Goal: Contribute content: Contribute content

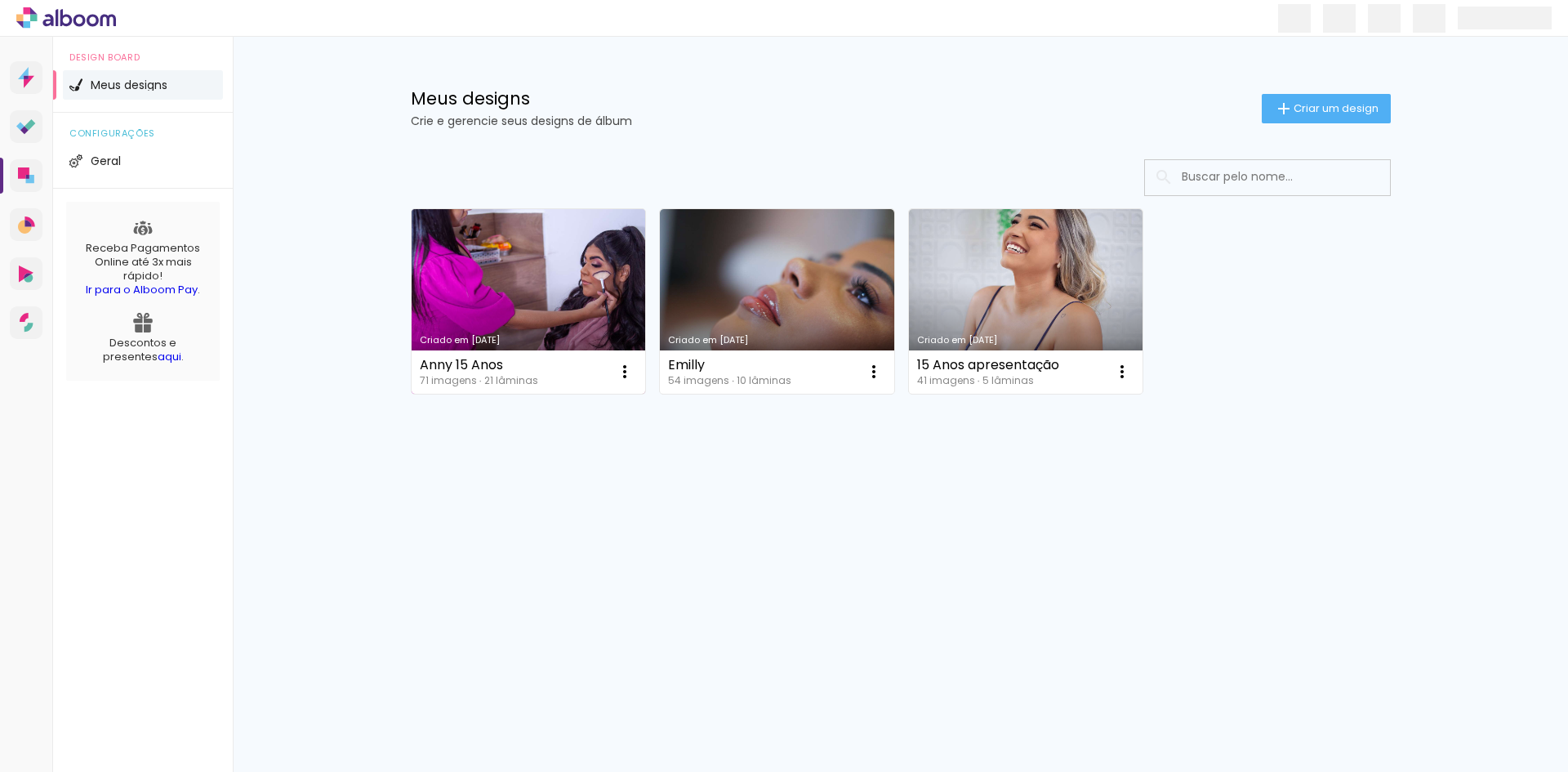
click at [550, 305] on link "Criado em [DATE]" at bounding box center [528, 302] width 234 height 185
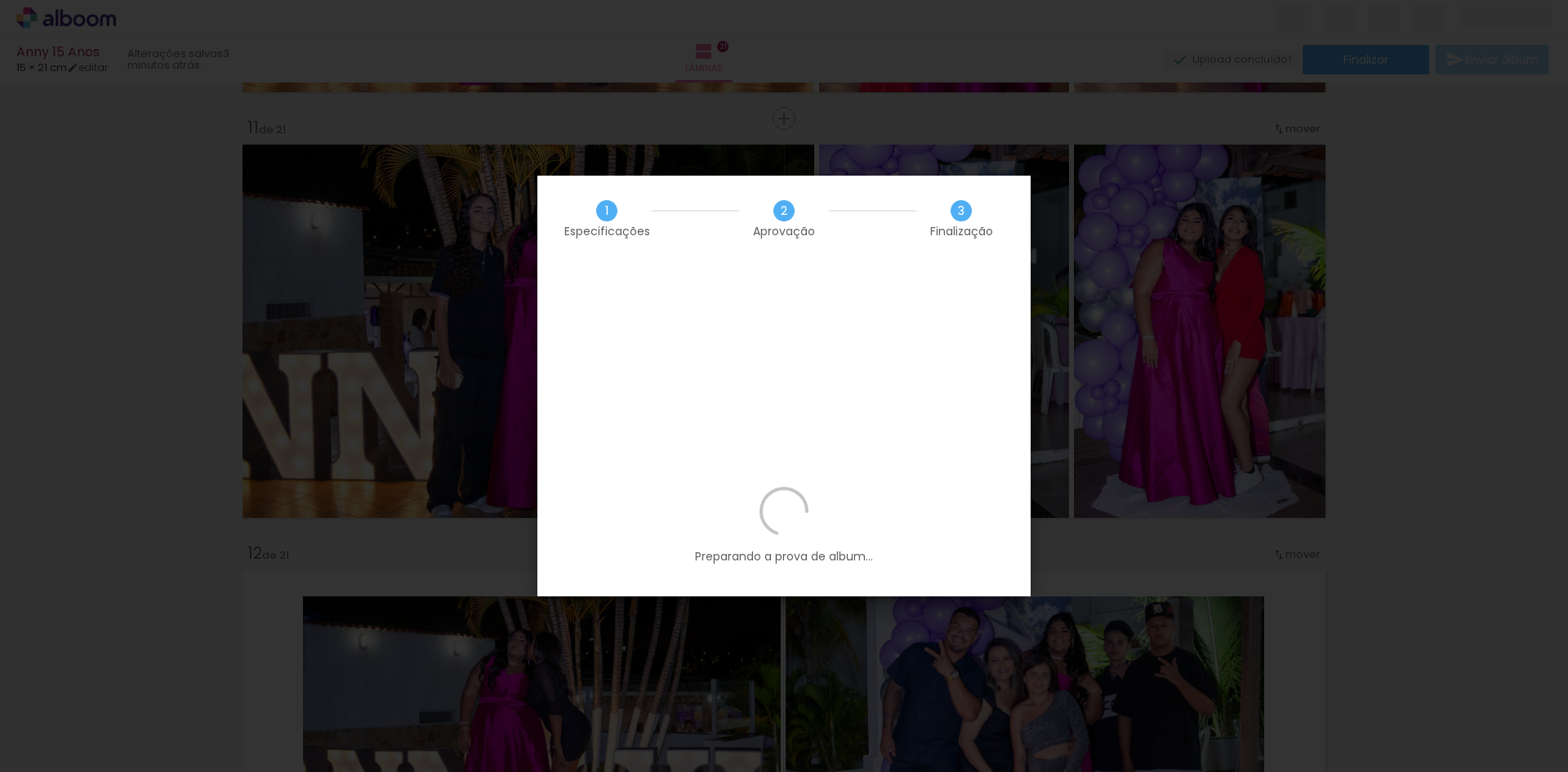
scroll to position [0, 5064]
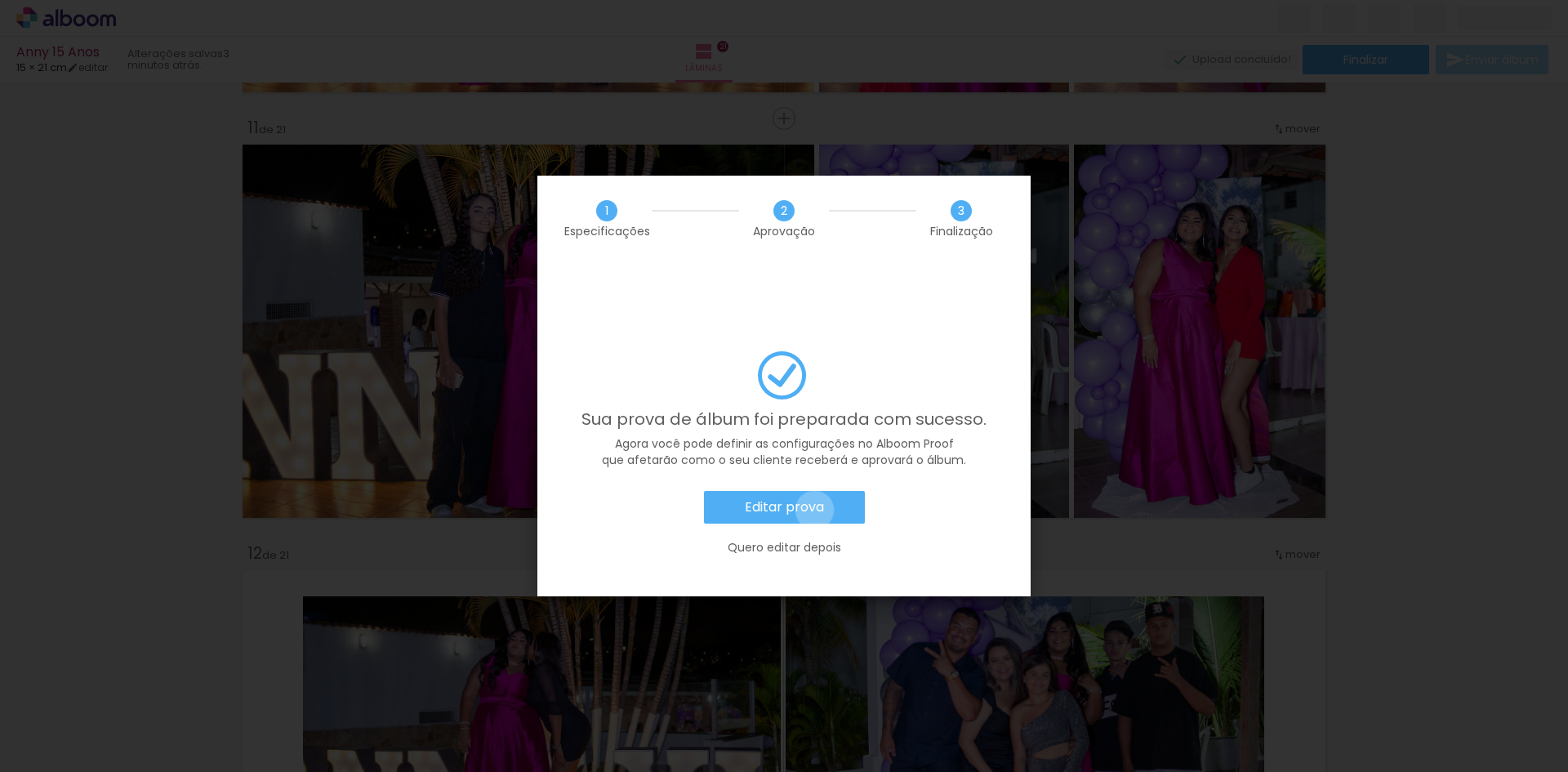
click at [0, 0] on slot "Editar prova" at bounding box center [0, 0] width 0 height 0
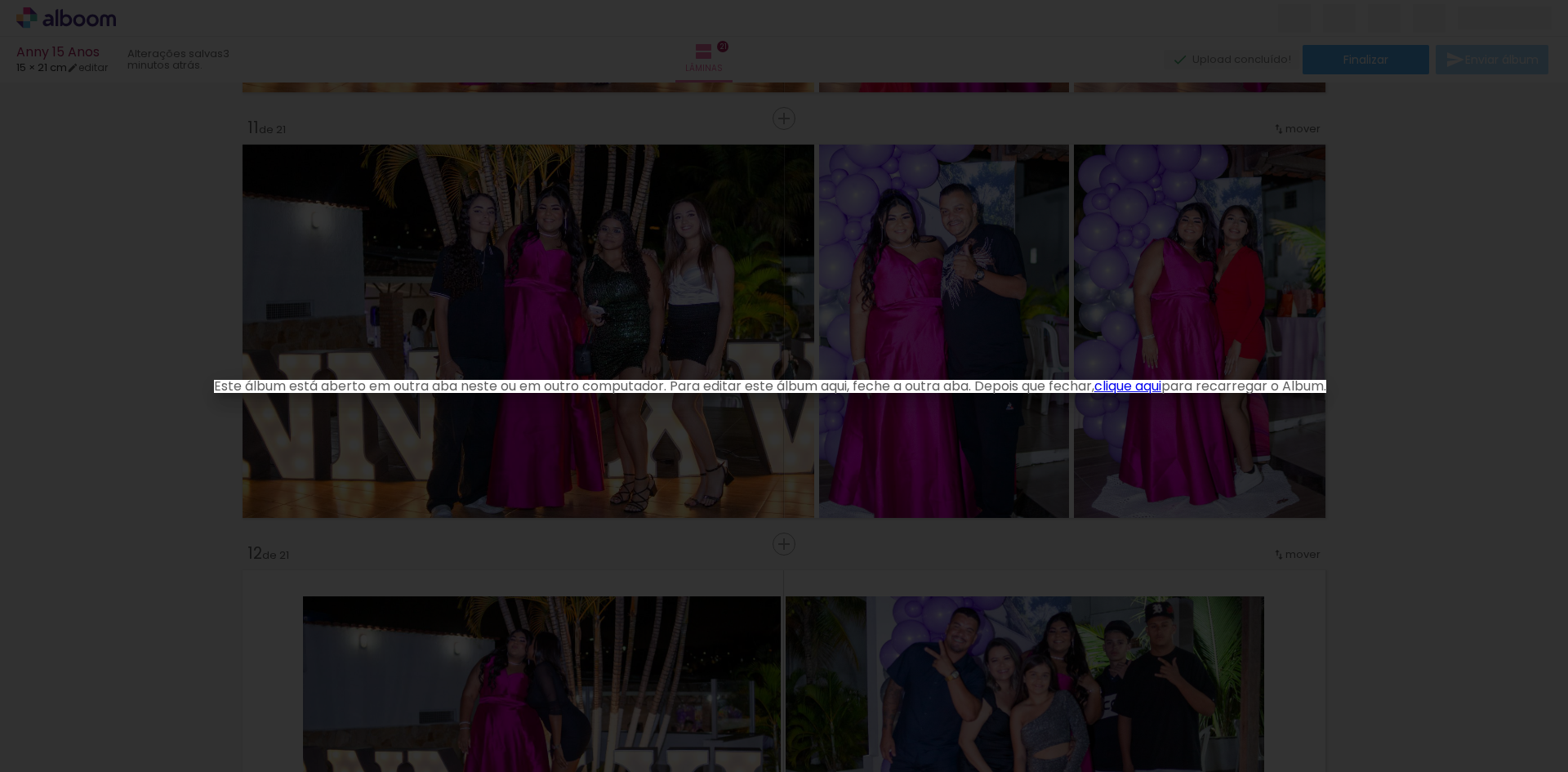
click at [1141, 381] on link "clique aqui" at bounding box center [1127, 386] width 67 height 19
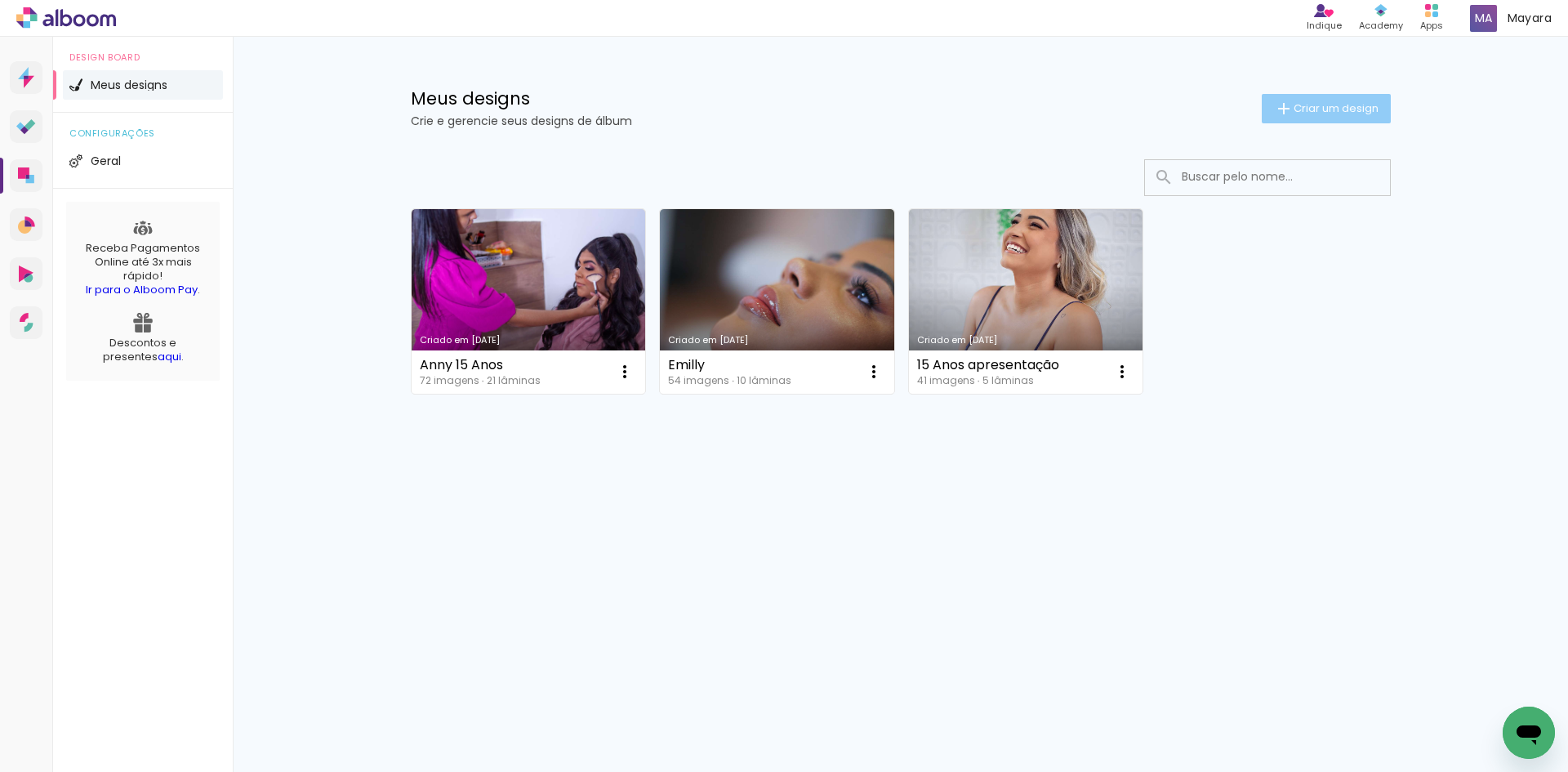
click at [1320, 107] on span "Criar um design" at bounding box center [1336, 108] width 85 height 11
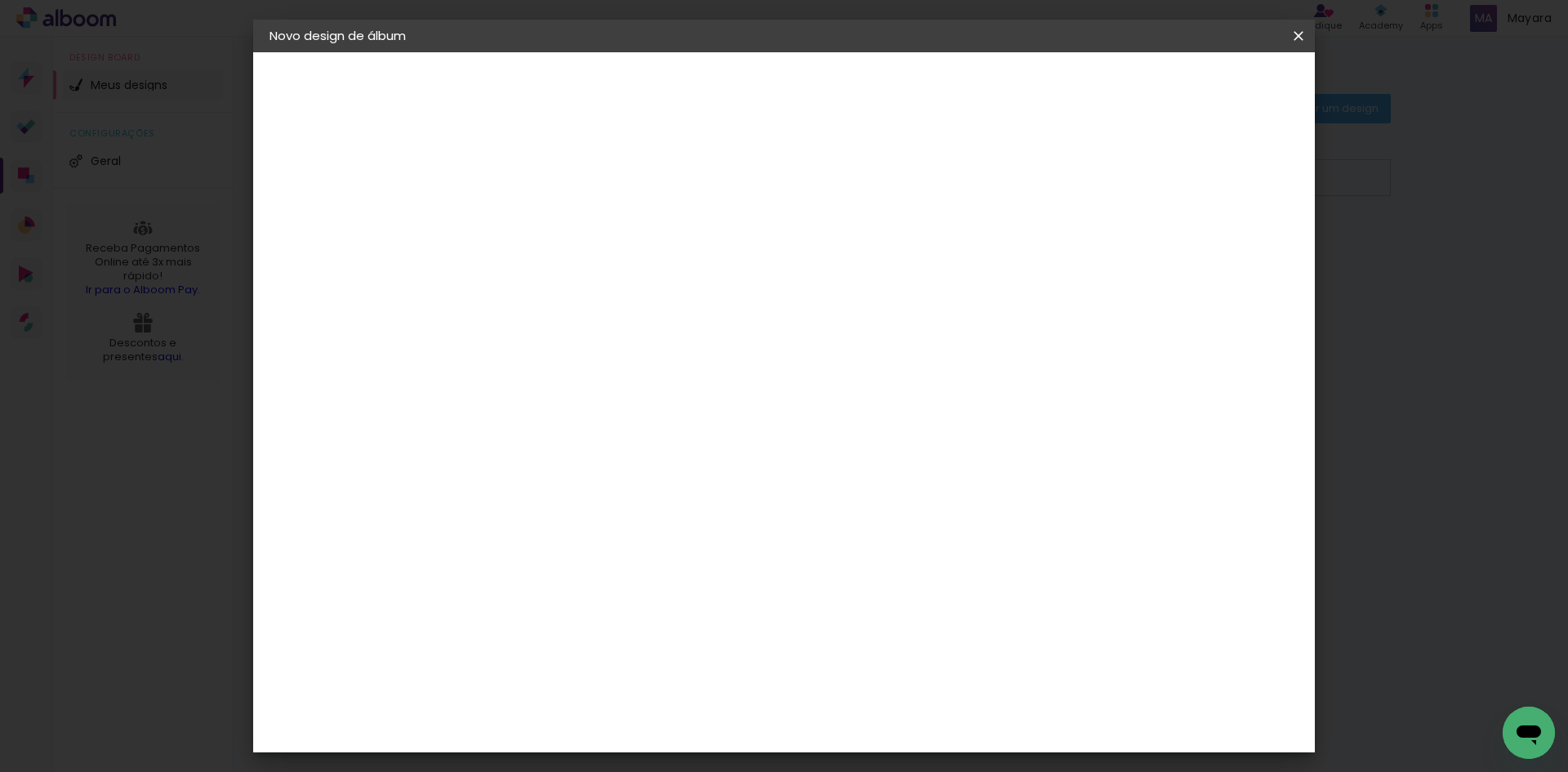
click at [537, 211] on input at bounding box center [537, 220] width 0 height 25
type input "capa e contracapa"
type paper-input "capa e contracapa"
click at [0, 0] on slot "Avançar" at bounding box center [0, 0] width 0 height 0
click at [714, 250] on iron-icon at bounding box center [703, 248] width 20 height 20
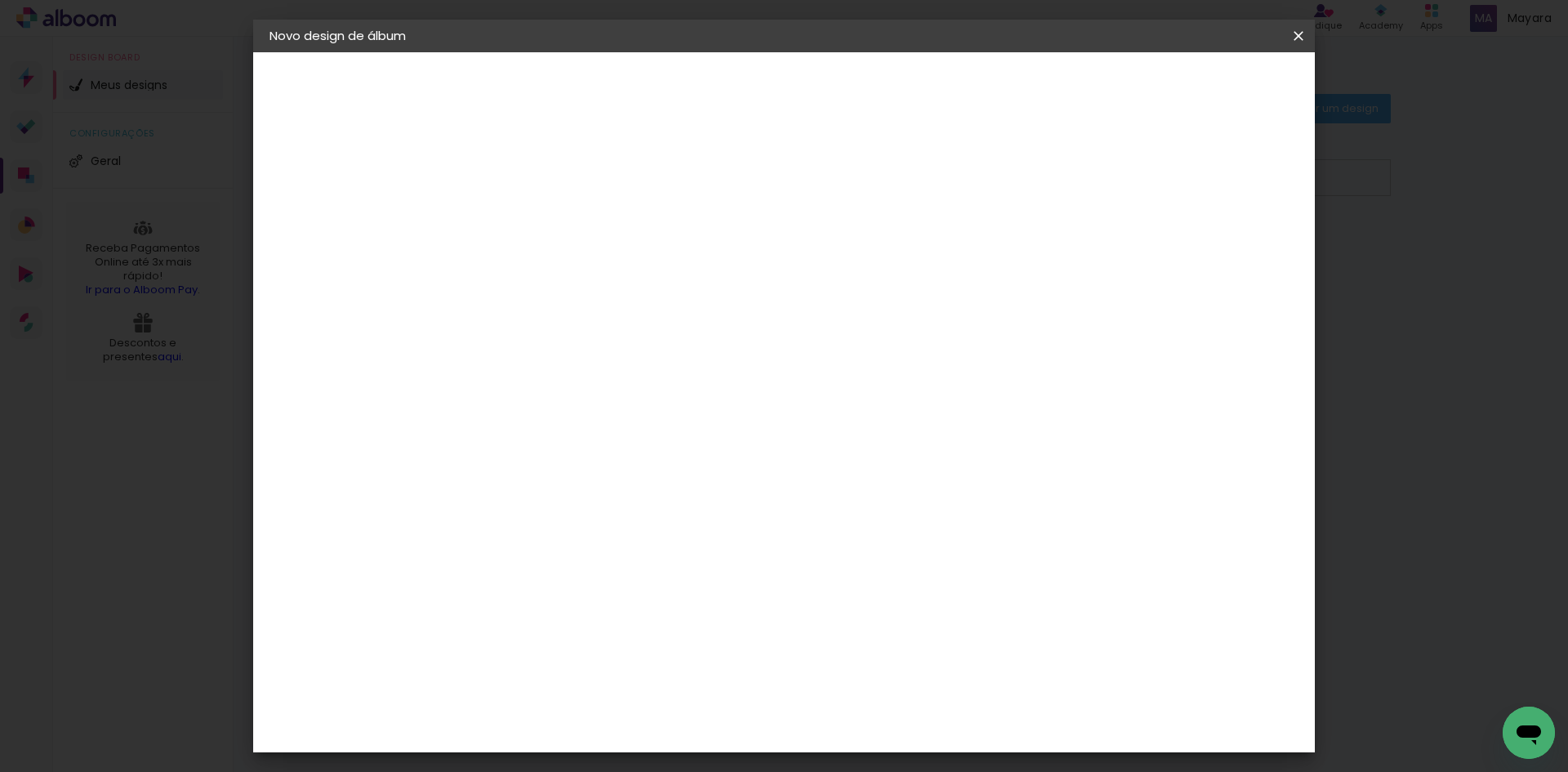
click at [842, 99] on paper-button "Avançar" at bounding box center [801, 87] width 80 height 28
type input "1"
type paper-input "1"
click at [545, 194] on input "1" at bounding box center [525, 187] width 56 height 20
type input "0"
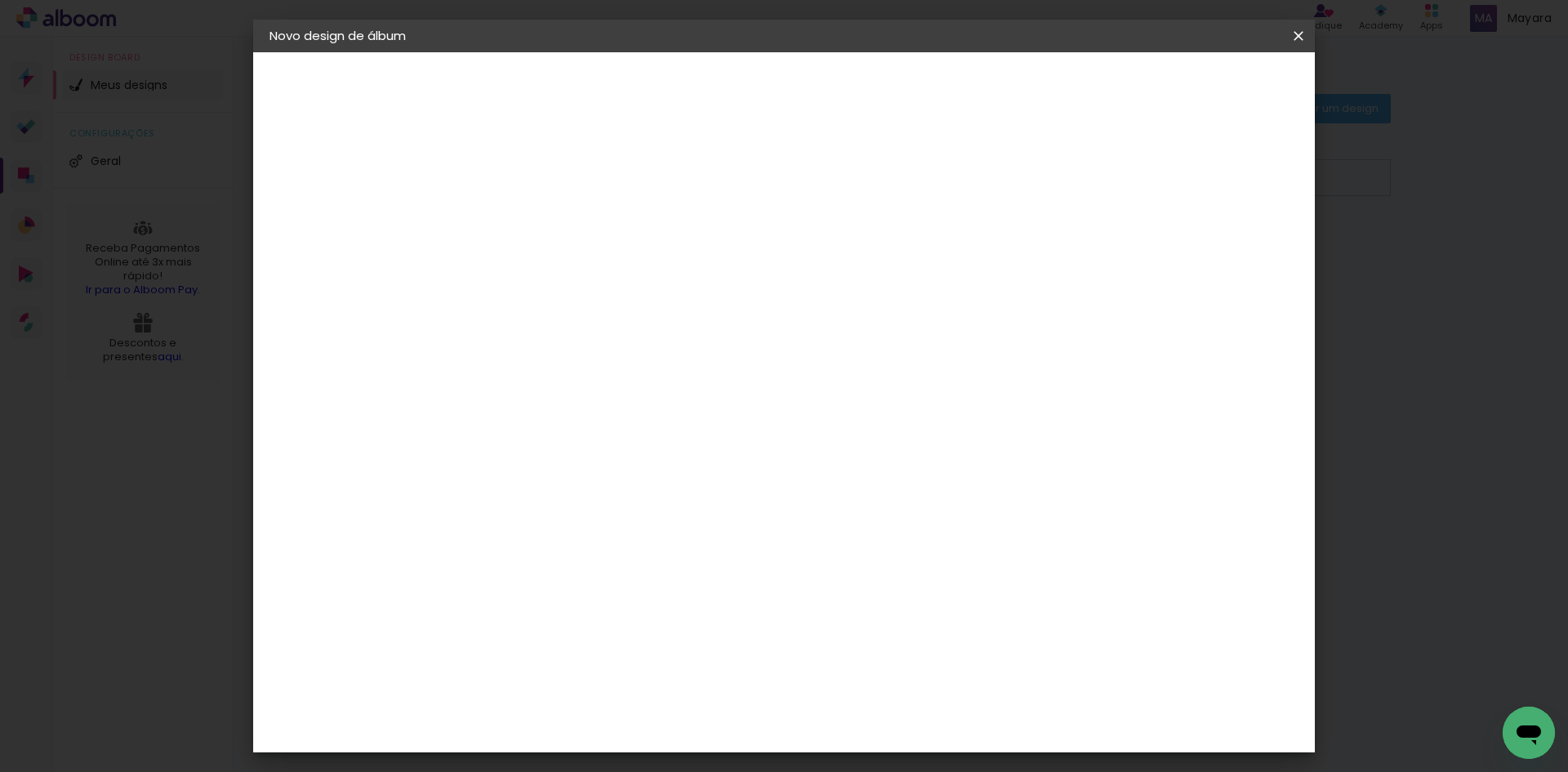
type paper-input "0"
click at [545, 194] on input "0" at bounding box center [525, 187] width 56 height 20
type input "4"
type paper-input "4"
click at [1223, 255] on input "4" at bounding box center [1214, 246] width 30 height 25
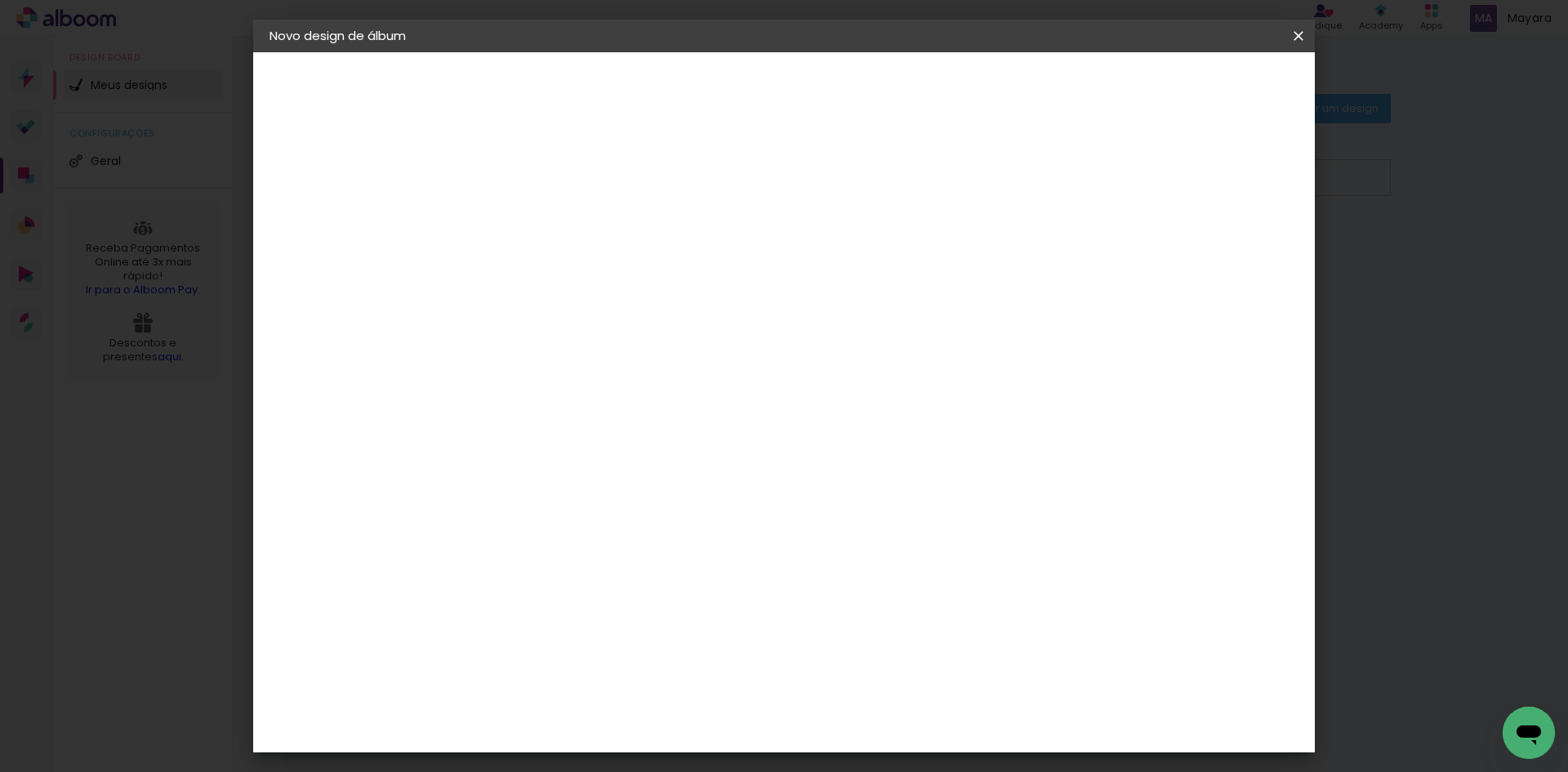
type input "3"
type paper-input "3"
click at [1222, 255] on input "3" at bounding box center [1218, 246] width 30 height 25
type input "2"
type paper-input "2"
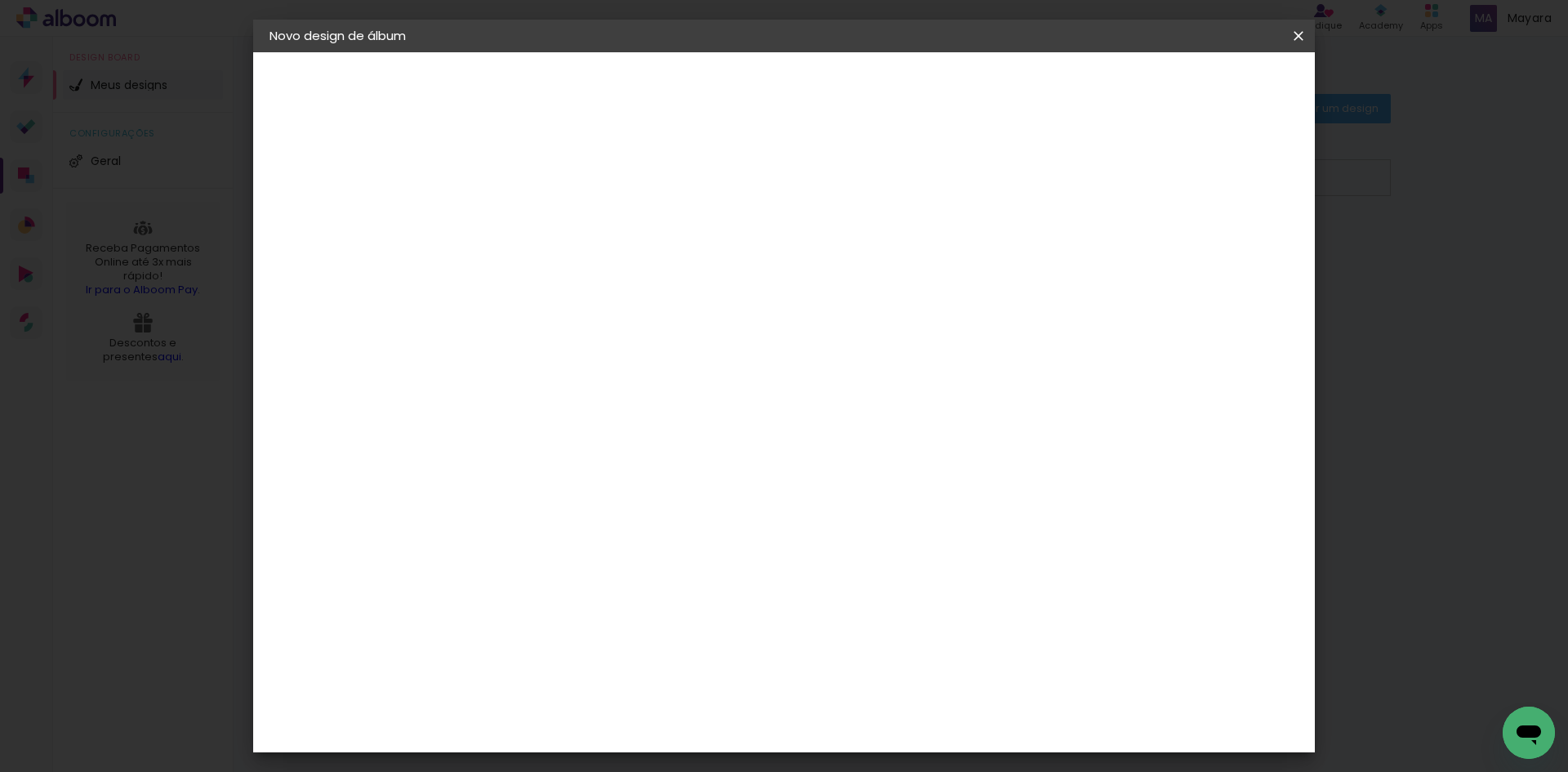
click at [1222, 255] on input "2" at bounding box center [1218, 246] width 30 height 25
type input "1"
type paper-input "1"
click at [1223, 255] on input "1" at bounding box center [1222, 246] width 30 height 25
click at [1222, 255] on input "1" at bounding box center [1222, 246] width 30 height 25
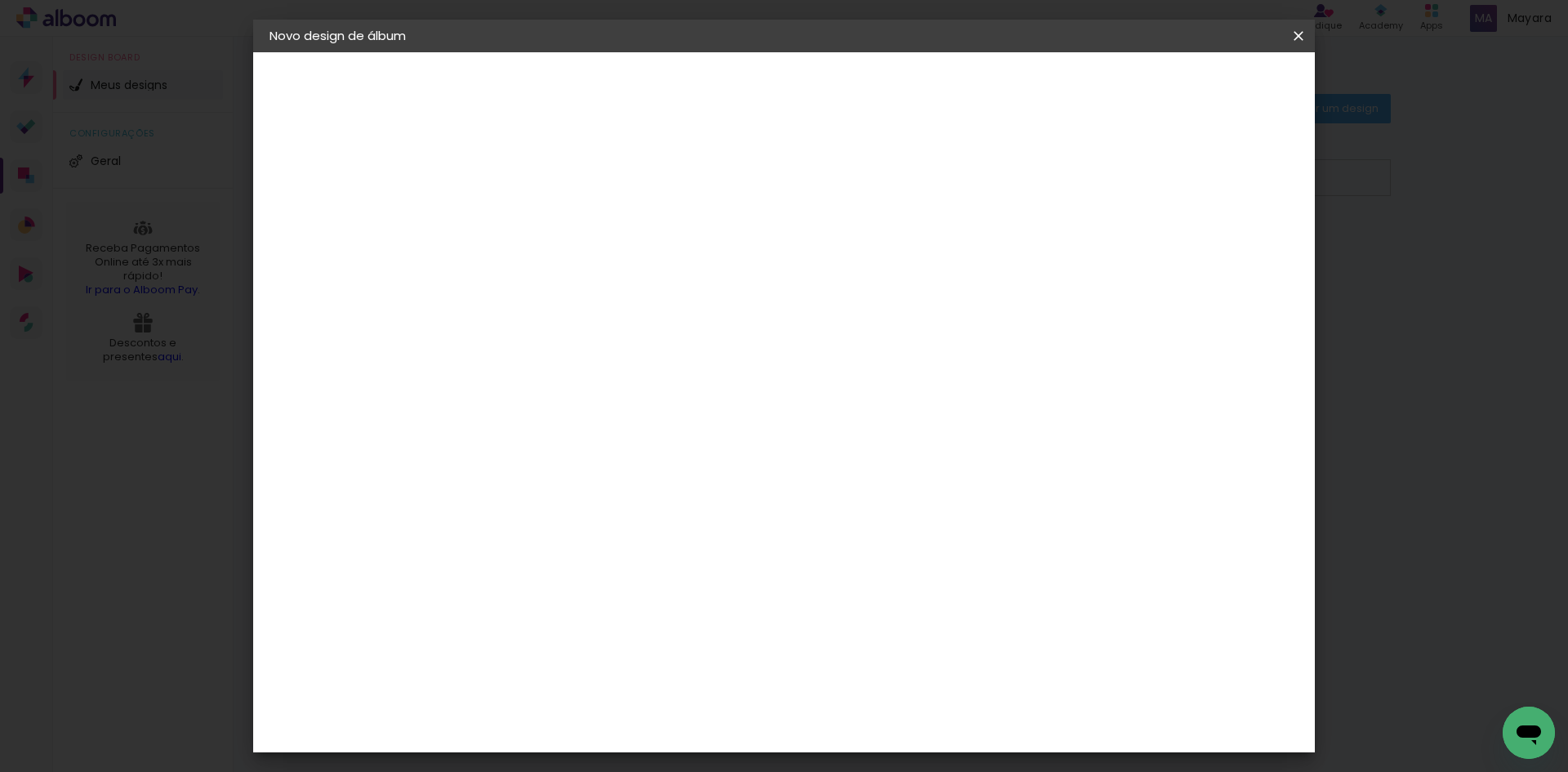
type input "0"
click at [1231, 254] on input "0" at bounding box center [1222, 246] width 30 height 25
click at [721, 255] on span "30" at bounding box center [714, 255] width 27 height 25
drag, startPoint x: 723, startPoint y: 257, endPoint x: 692, endPoint y: 260, distance: 31.1
click at [690, 260] on div "30 cm" at bounding box center [723, 255] width 321 height 41
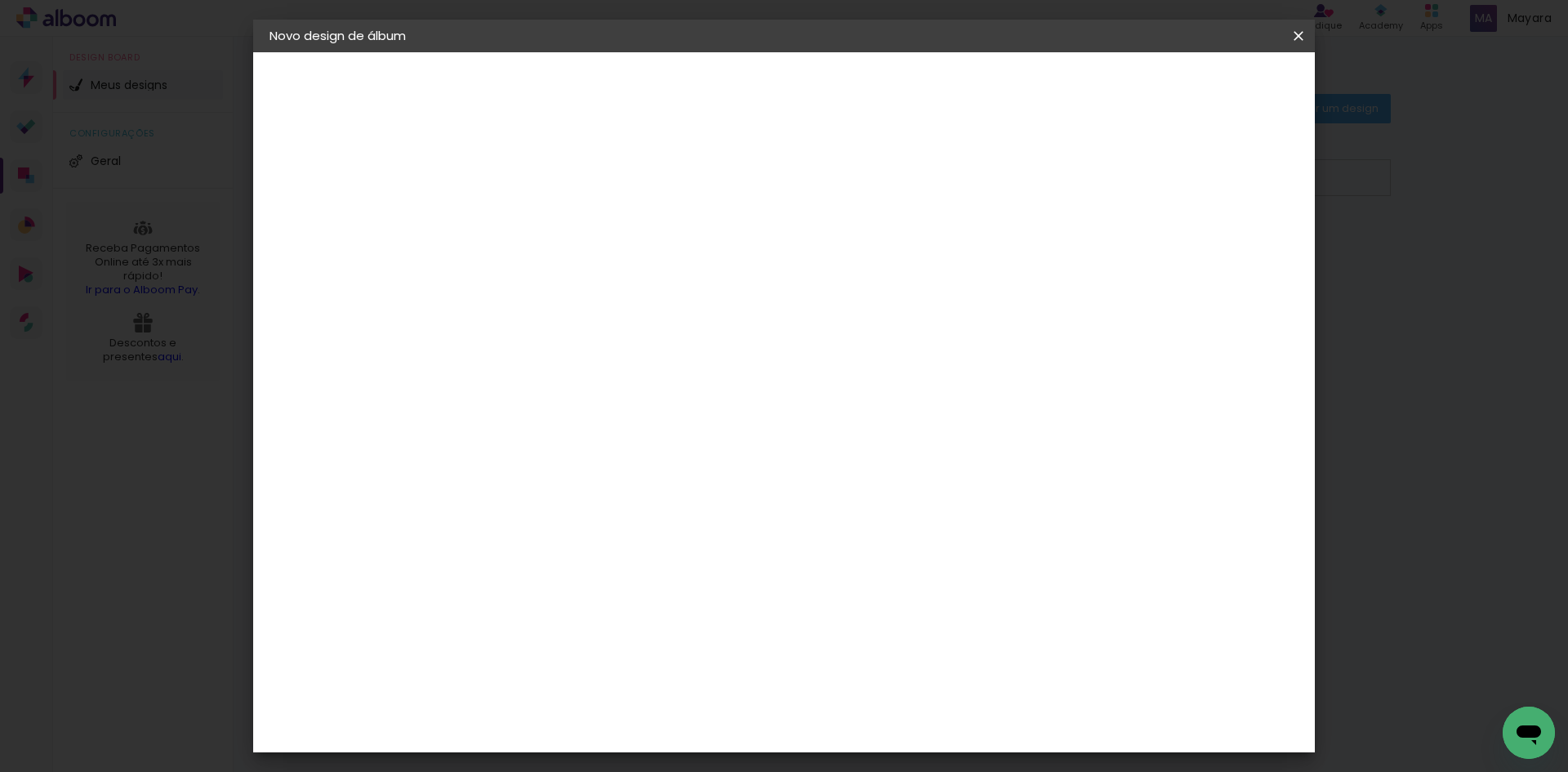
click at [736, 259] on span "cm" at bounding box center [737, 255] width 20 height 25
click at [506, 467] on div "cm" at bounding box center [516, 464] width 20 height 25
click at [601, 459] on quentale-layouter at bounding box center [851, 464] width 641 height 320
drag, startPoint x: 512, startPoint y: 467, endPoint x: 477, endPoint y: 467, distance: 35.0
click at [477, 467] on div "30" at bounding box center [494, 464] width 62 height 25
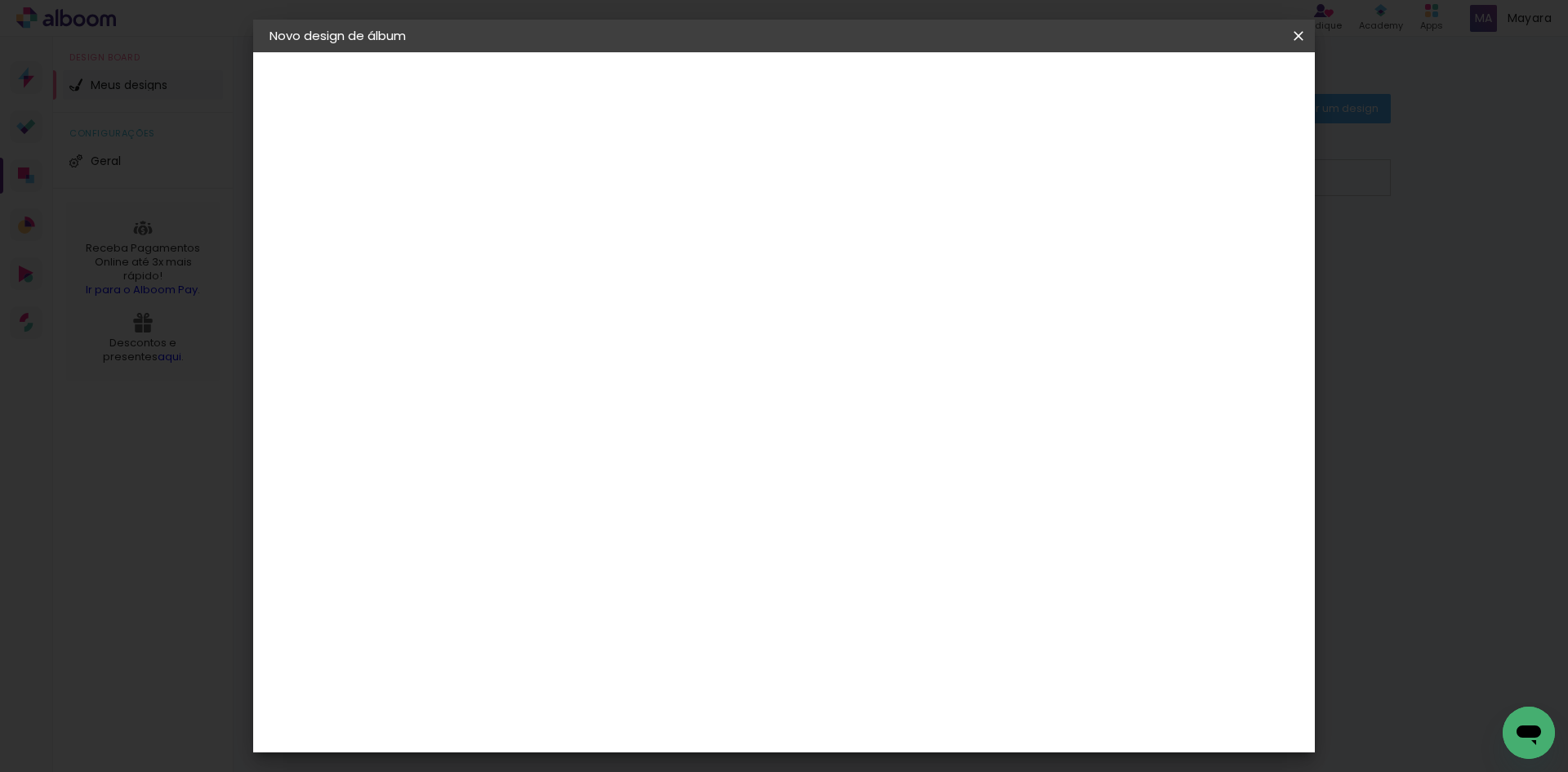
type input "3"
type input "20"
type paper-input "20"
drag, startPoint x: 890, startPoint y: 576, endPoint x: 858, endPoint y: 573, distance: 32.1
click at [858, 573] on input "60" at bounding box center [874, 574] width 42 height 25
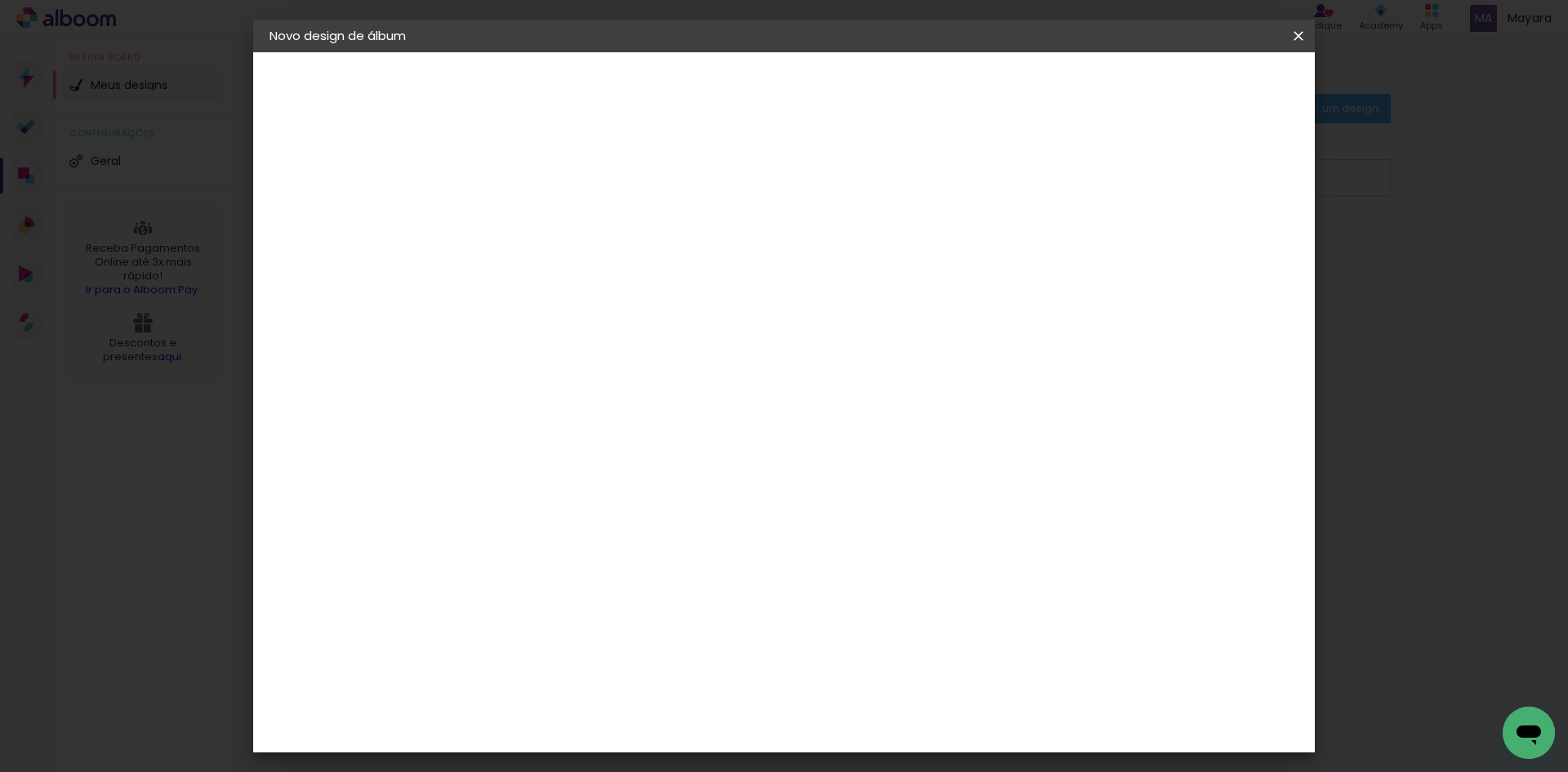
scroll to position [124, 0]
type input "48"
type paper-input "48"
click at [1237, 213] on div "24 cm cm cm mm A maioria das encadernadoras sugere 5mm de sangria." at bounding box center [851, 148] width 772 height 131
click at [1197, 87] on span "Iniciar design" at bounding box center [1159, 86] width 75 height 11
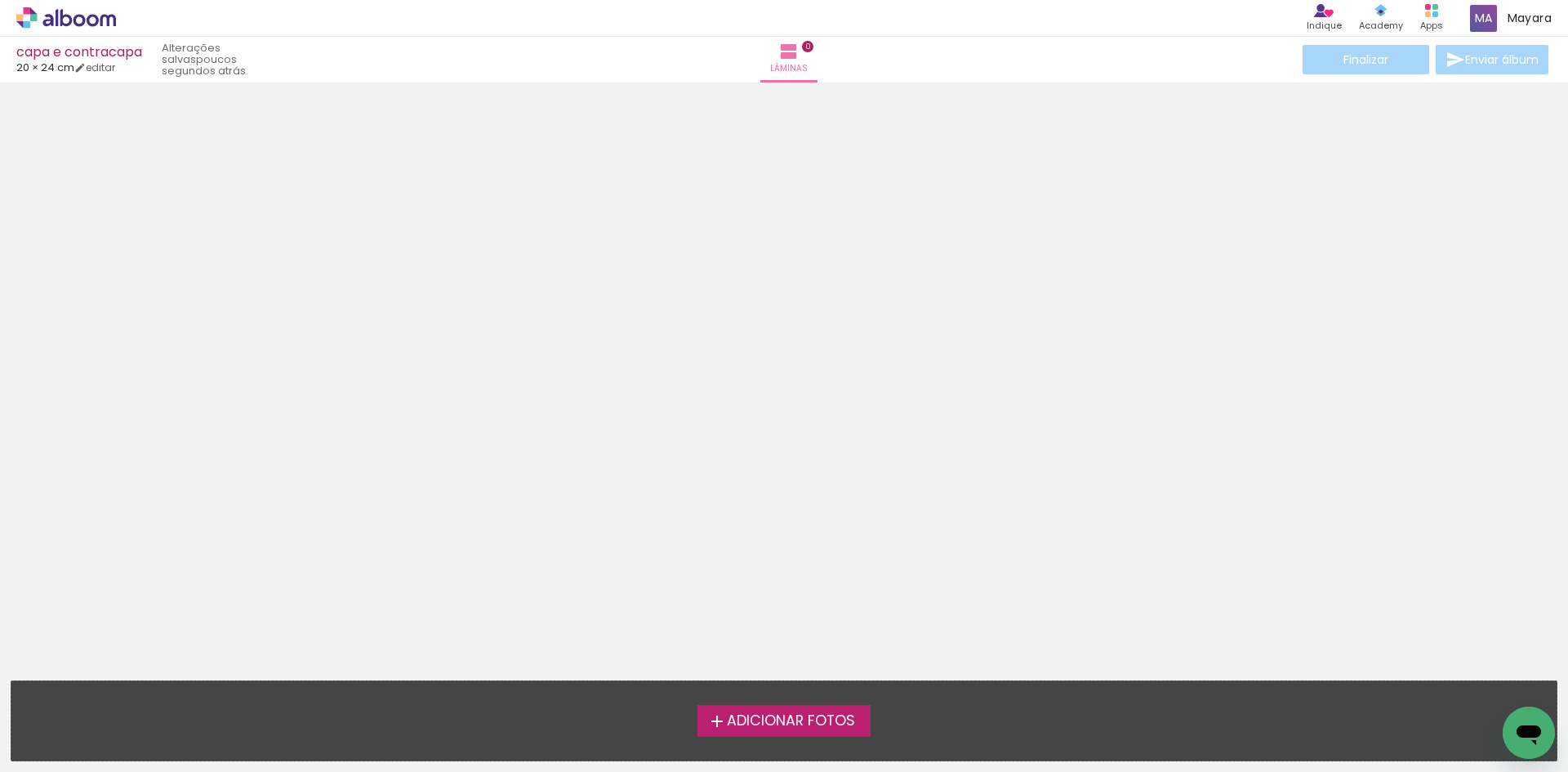
click at [827, 716] on span "Adicionar Fotos" at bounding box center [790, 721] width 128 height 14
click at [0, 0] on input "file" at bounding box center [0, 0] width 0 height 0
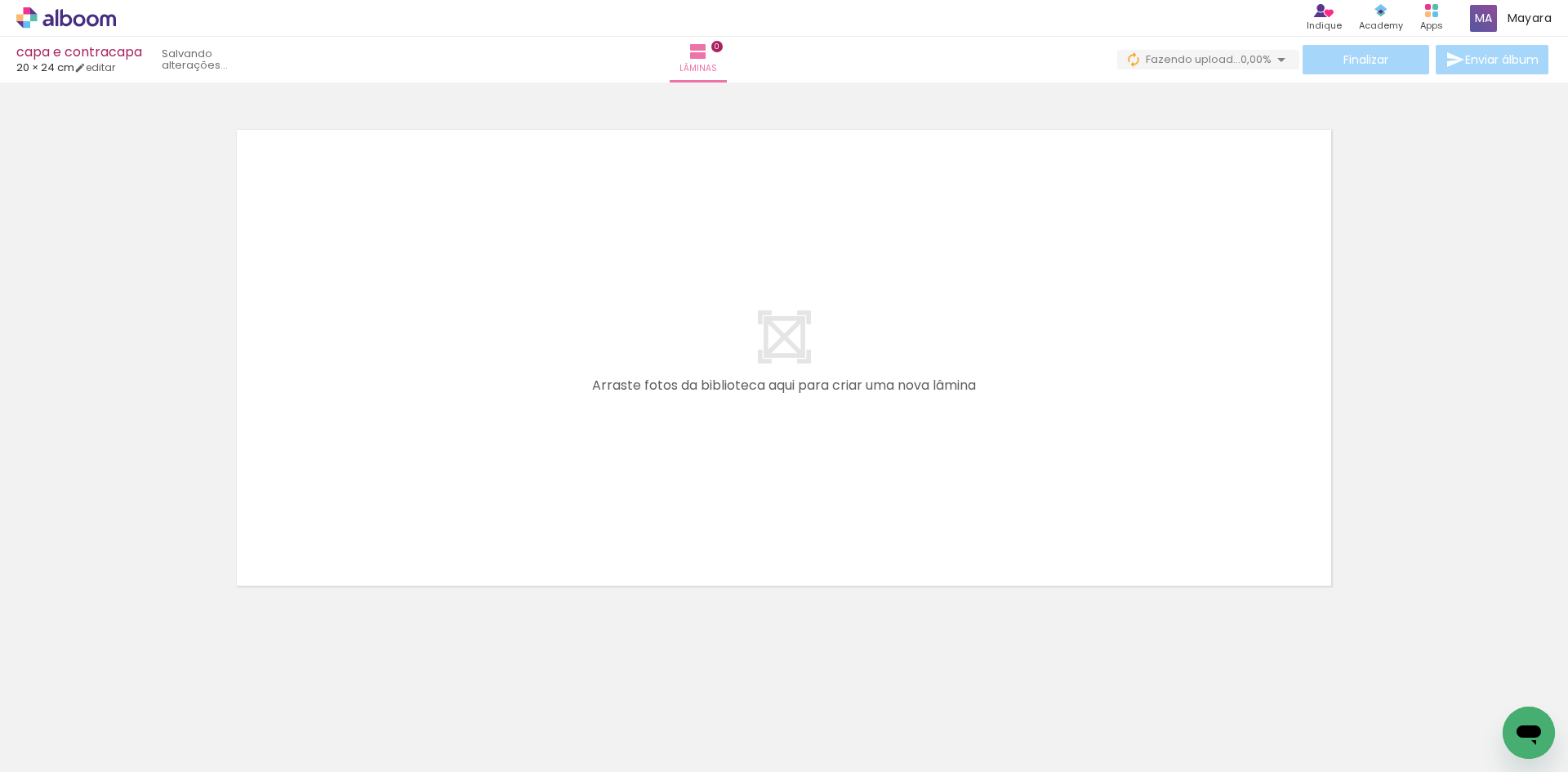
click at [1451, 455] on div at bounding box center [784, 337] width 1568 height 497
click at [37, 746] on span "Adicionar Fotos" at bounding box center [58, 749] width 49 height 18
click at [0, 0] on input "file" at bounding box center [0, 0] width 0 height 0
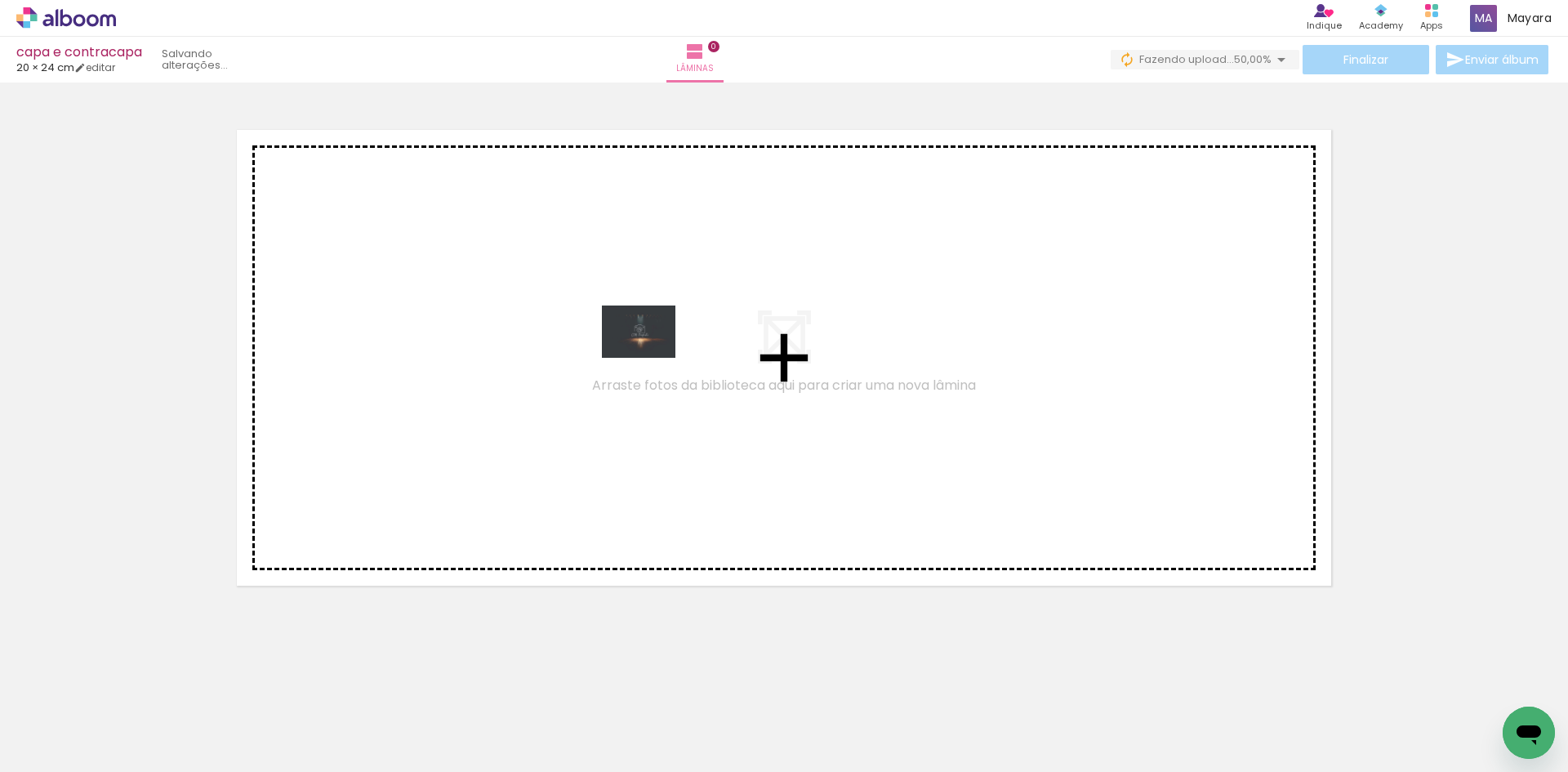
drag, startPoint x: 178, startPoint y: 716, endPoint x: 650, endPoint y: 355, distance: 594.2
click at [650, 355] on quentale-workspace at bounding box center [784, 386] width 1568 height 772
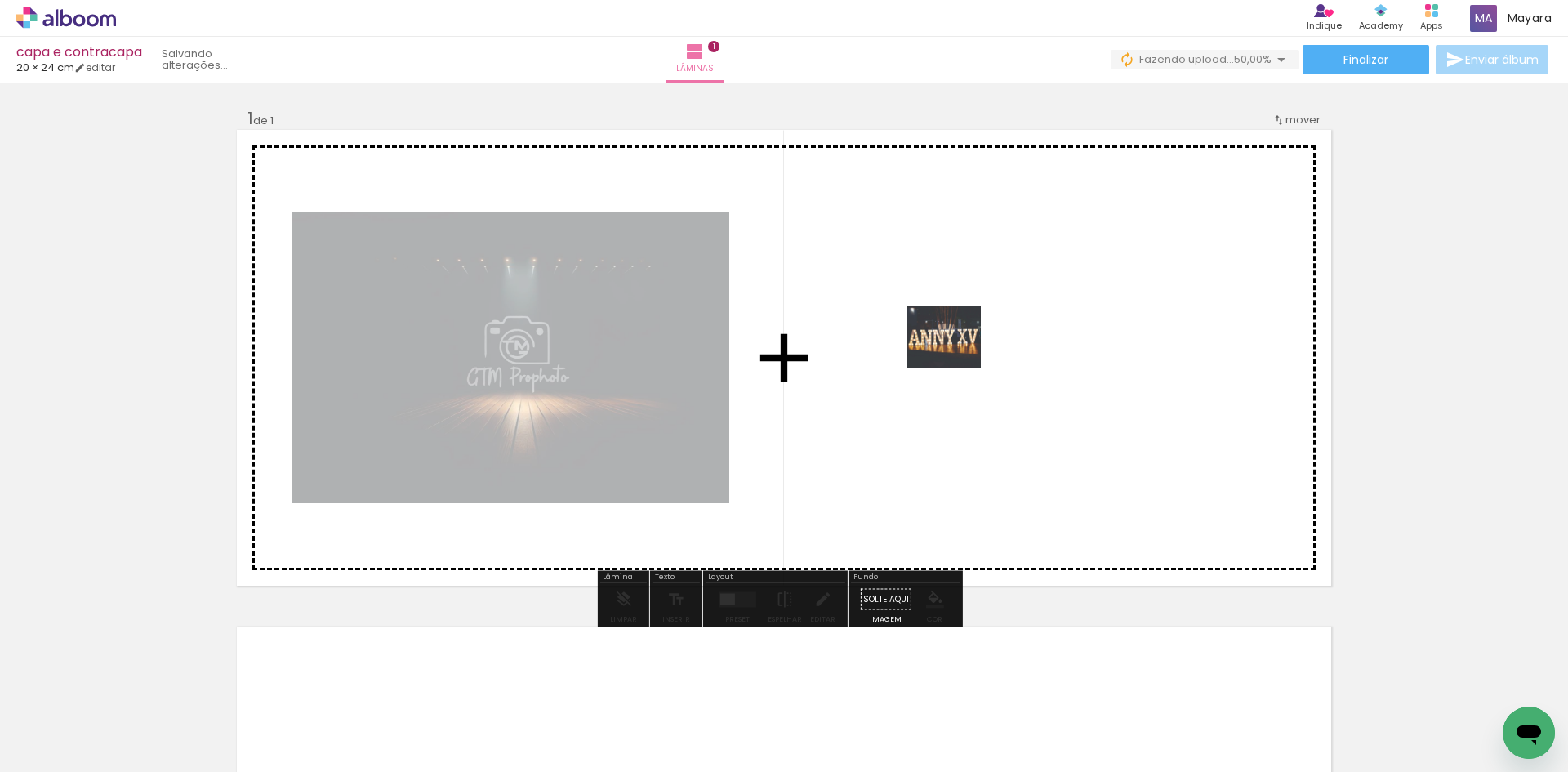
drag, startPoint x: 299, startPoint y: 724, endPoint x: 957, endPoint y: 355, distance: 754.4
click at [957, 355] on quentale-workspace at bounding box center [784, 386] width 1568 height 772
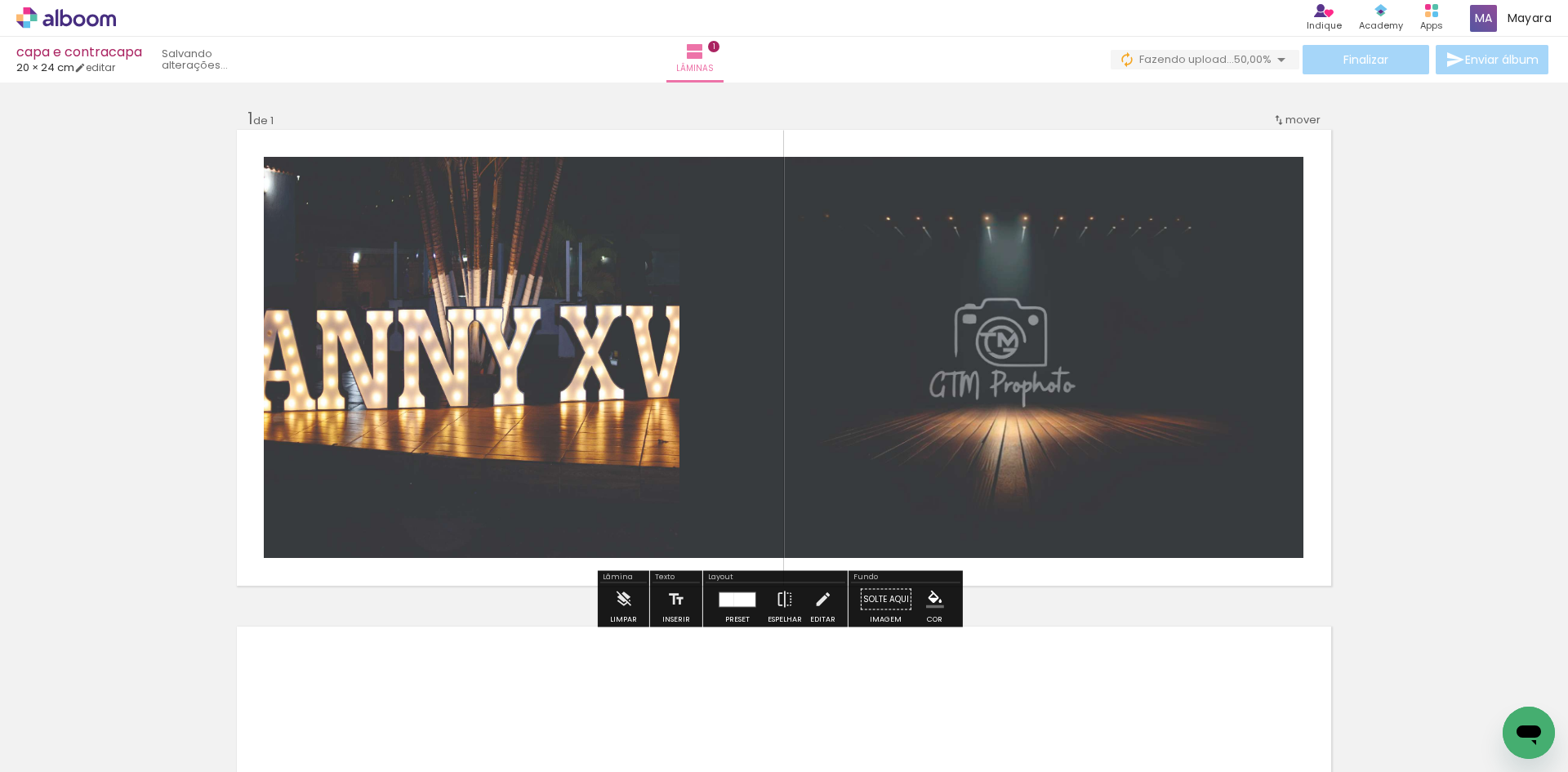
click at [739, 607] on div at bounding box center [738, 600] width 44 height 33
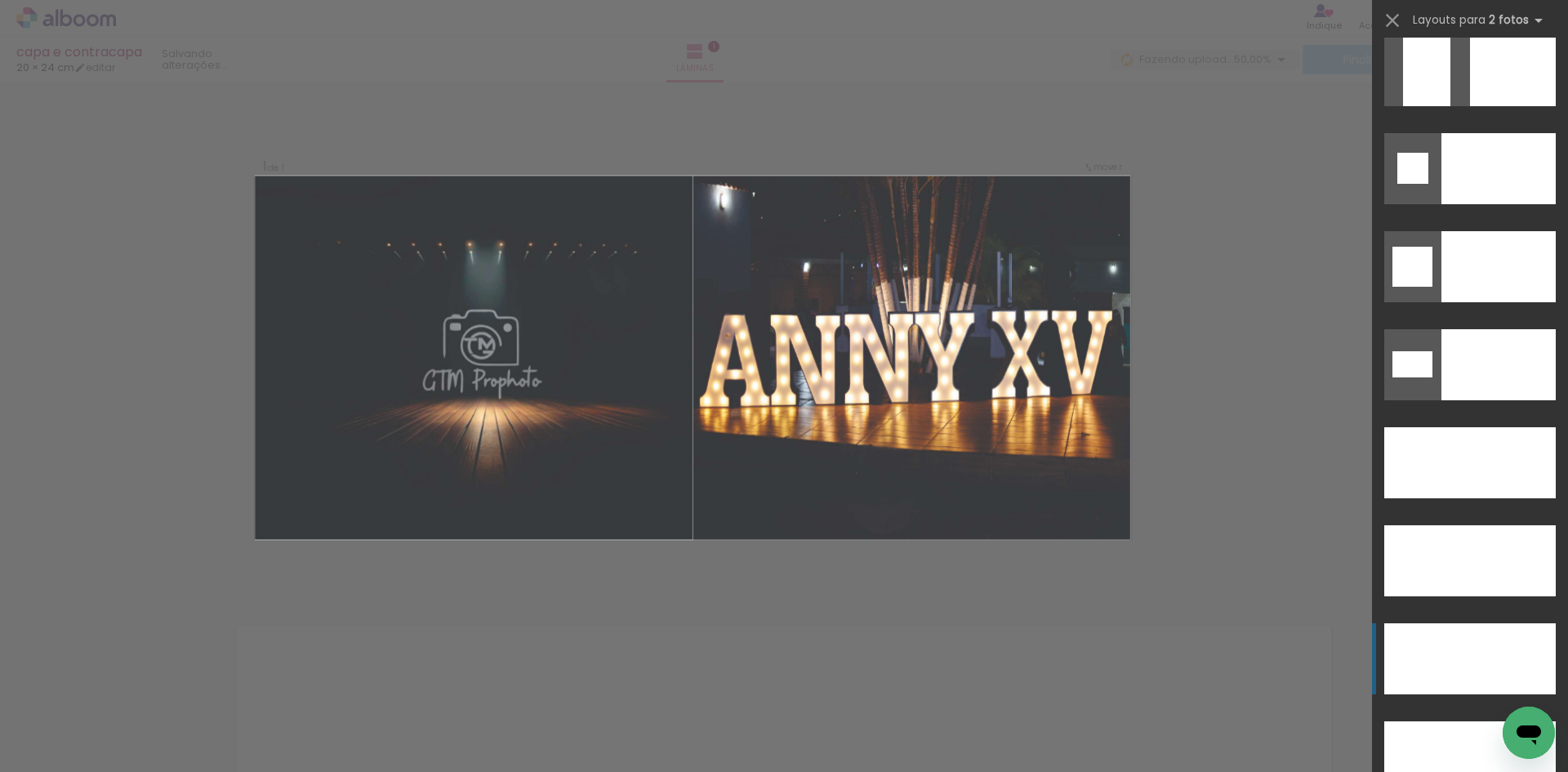
scroll to position [7052, 0]
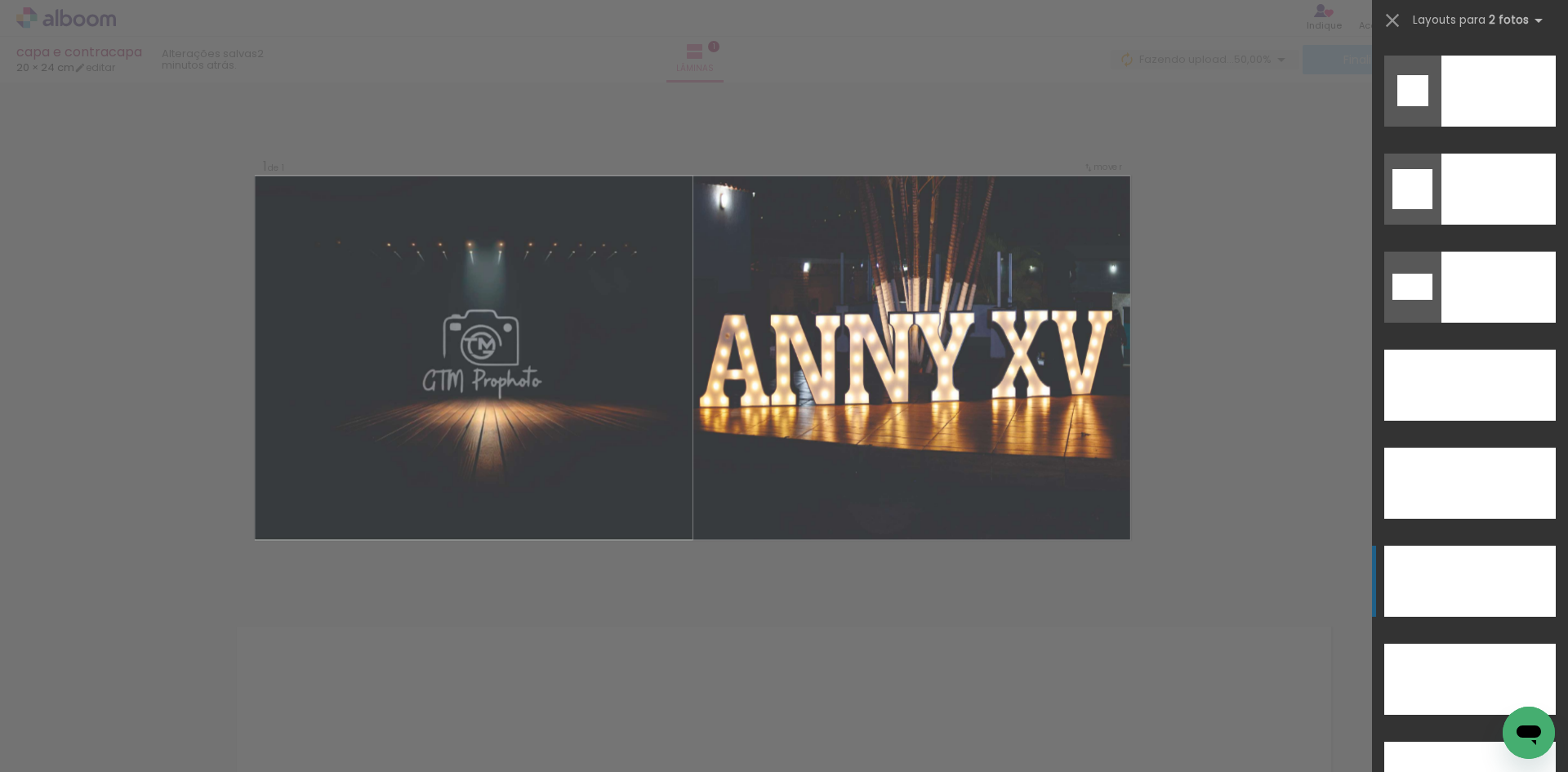
click at [1473, 225] on div at bounding box center [1498, 189] width 114 height 71
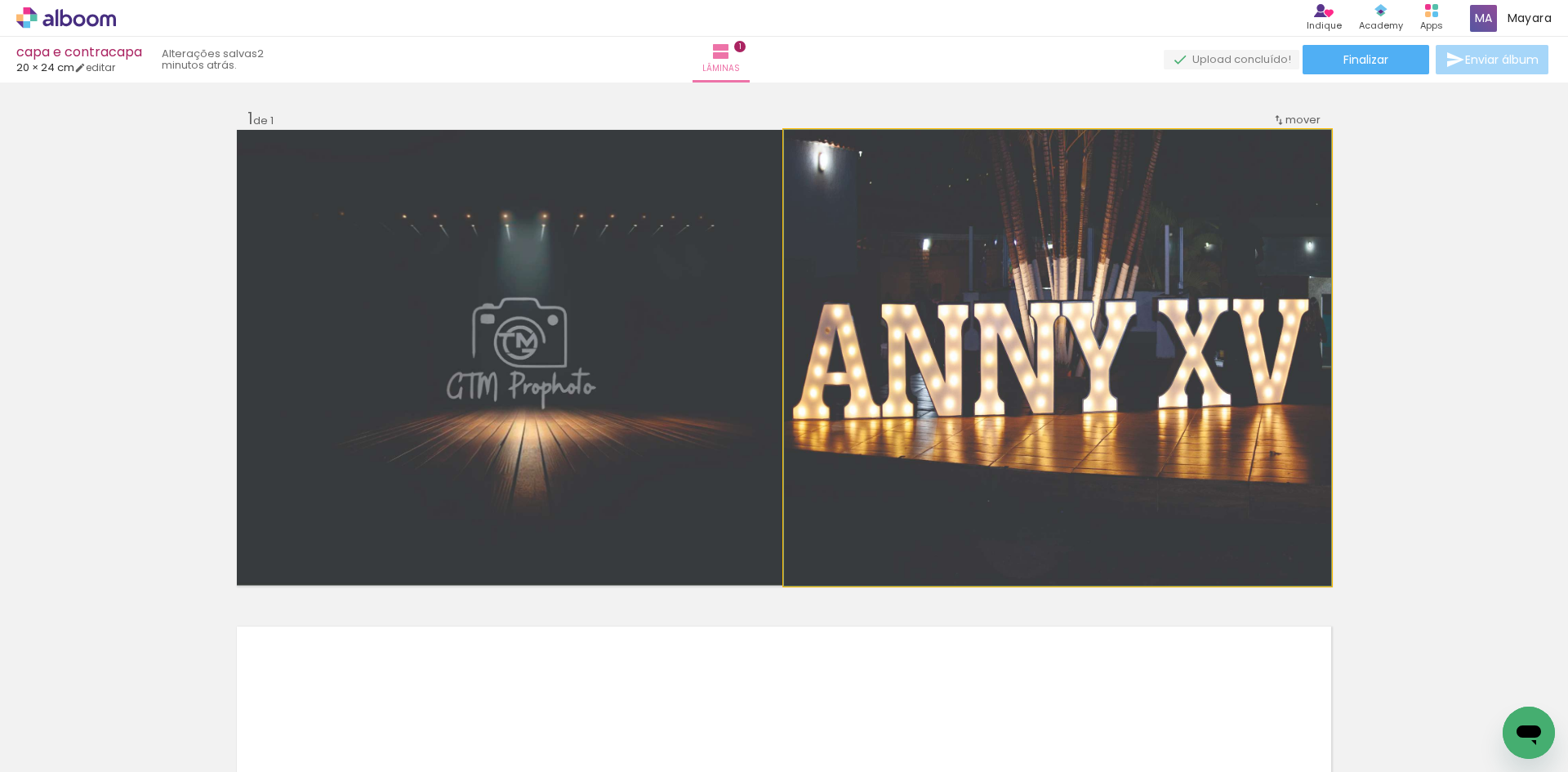
drag, startPoint x: 1145, startPoint y: 454, endPoint x: 1124, endPoint y: 454, distance: 21.0
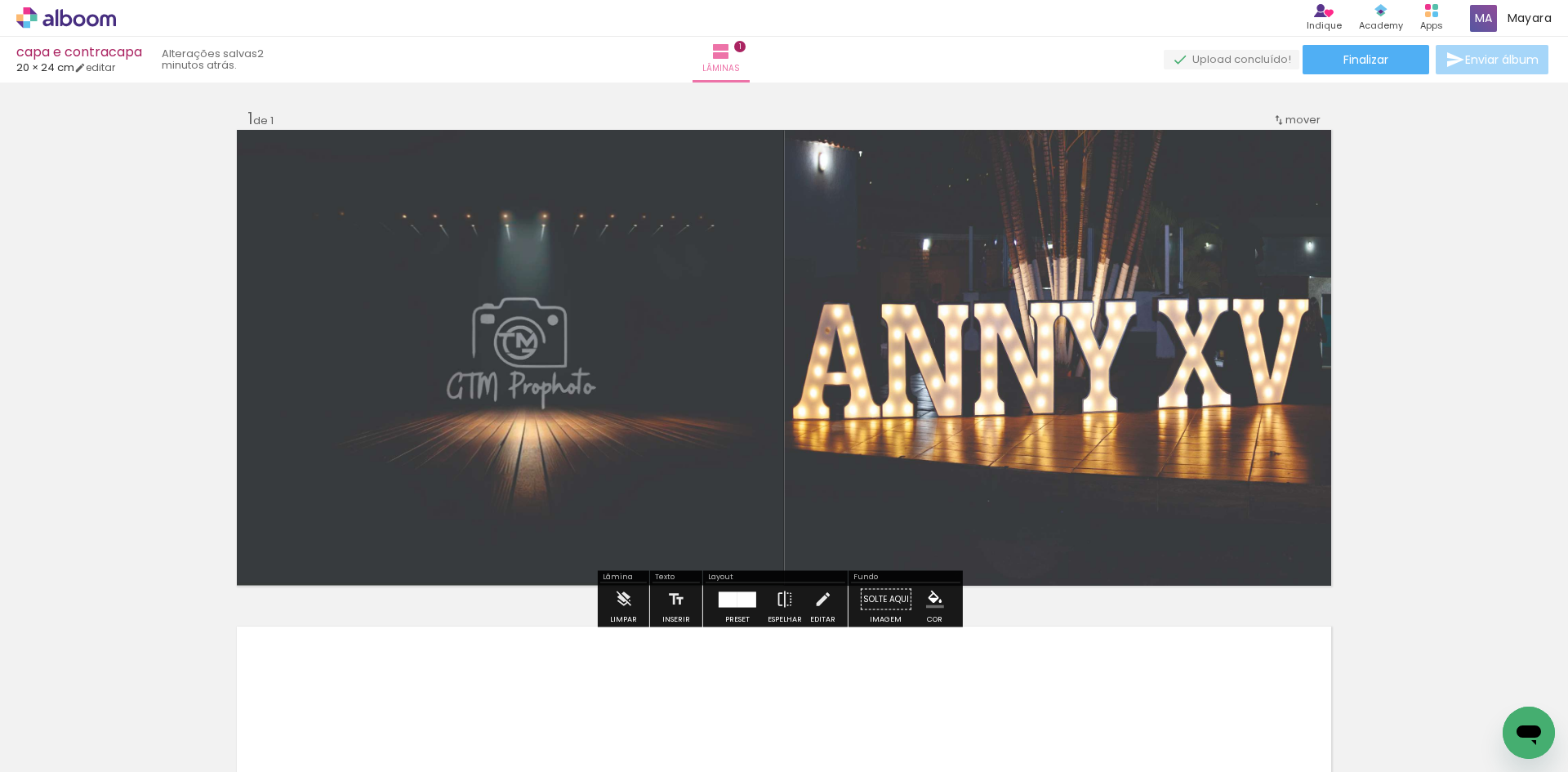
click at [1392, 406] on div "Inserir lâmina 1 de 1" at bounding box center [784, 585] width 1568 height 994
click at [1357, 59] on span "Finalizar" at bounding box center [1365, 59] width 45 height 11
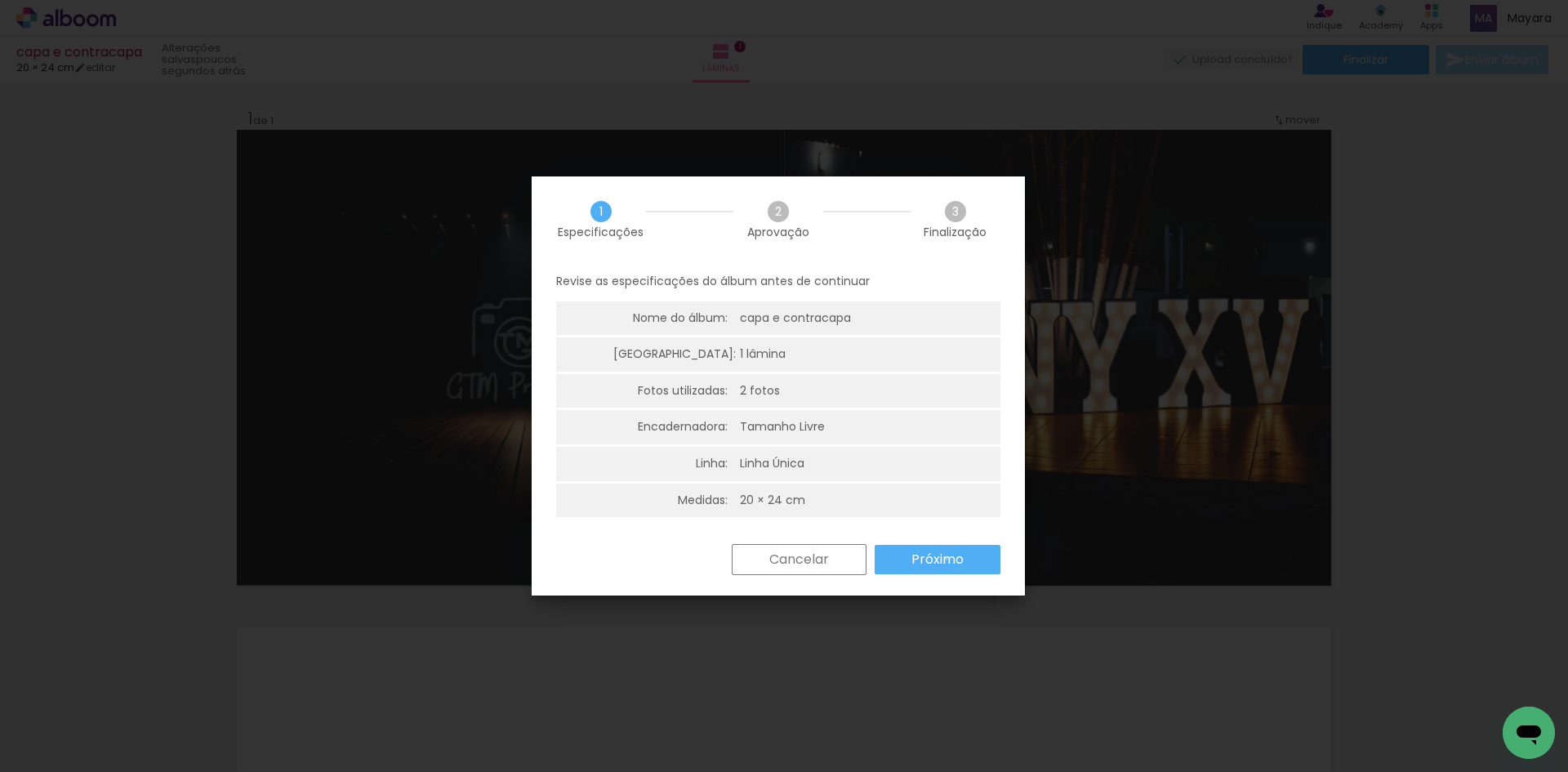
click at [0, 0] on slot "Próximo" at bounding box center [0, 0] width 0 height 0
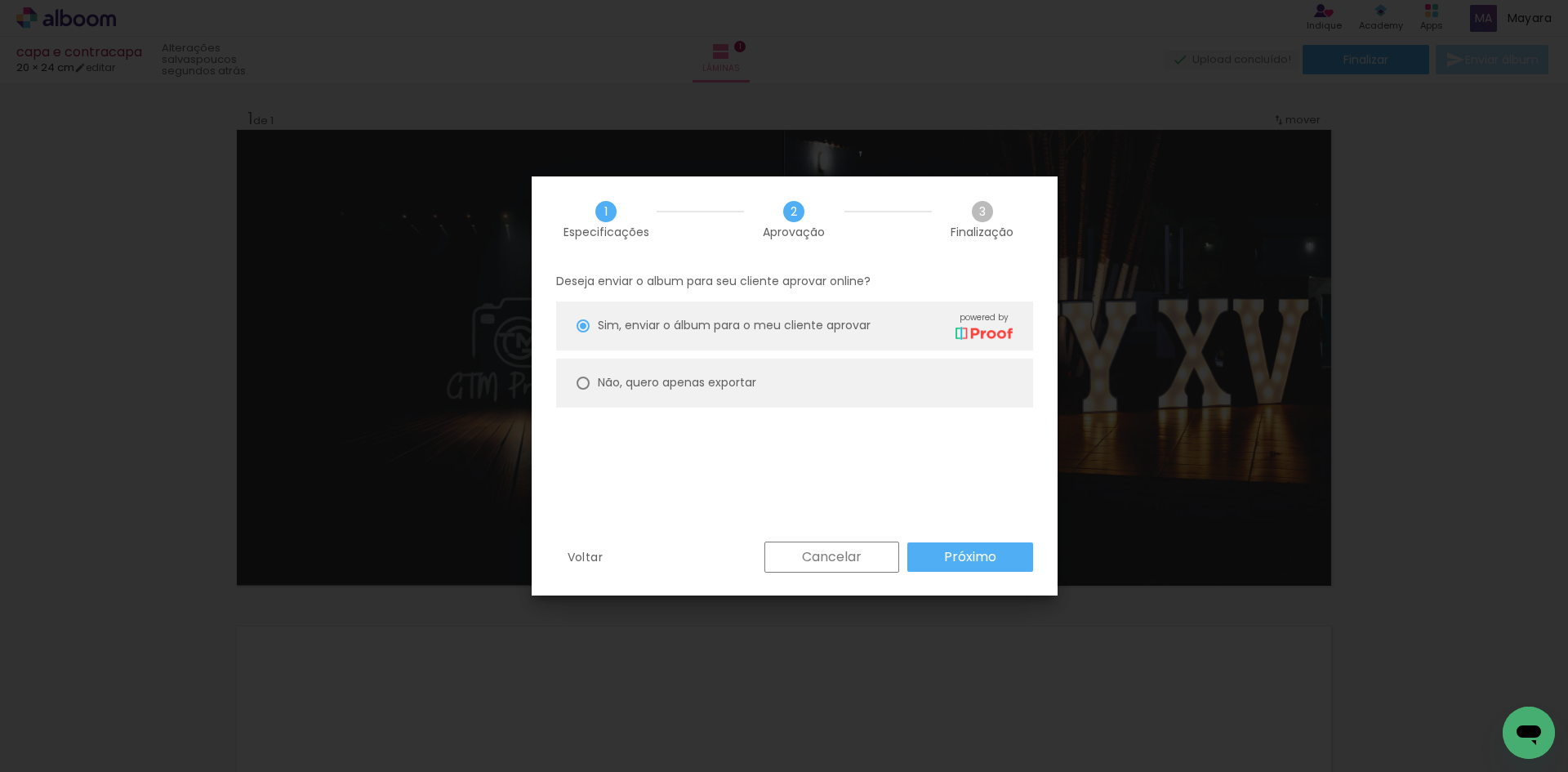
click at [583, 333] on div at bounding box center [583, 326] width 13 height 13
type paper-radio-button "on"
click at [0, 0] on slot "Próximo" at bounding box center [0, 0] width 0 height 0
type input "Alta, 300 DPI"
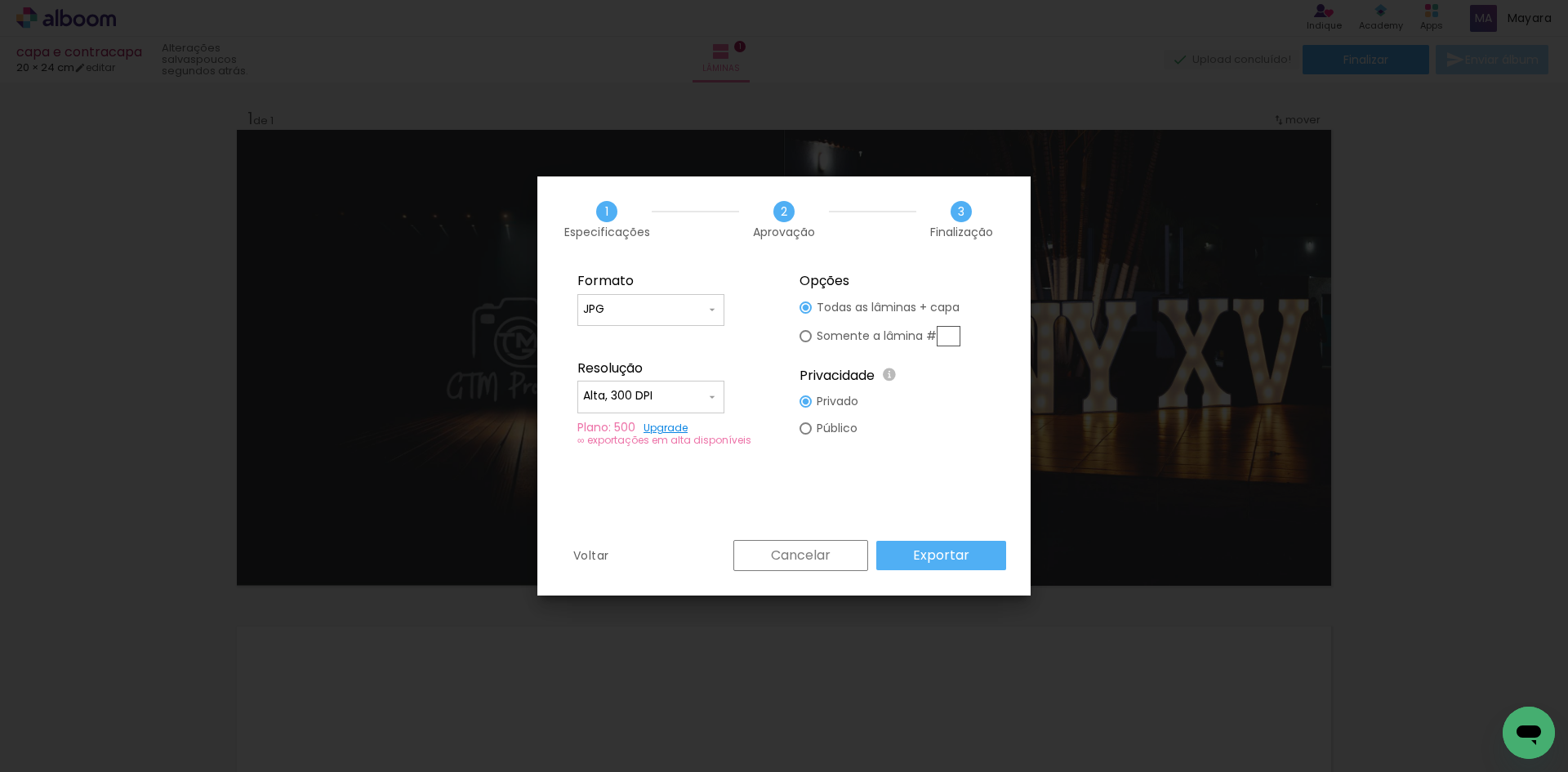
click at [980, 553] on paper-button "Exportar" at bounding box center [940, 555] width 130 height 30
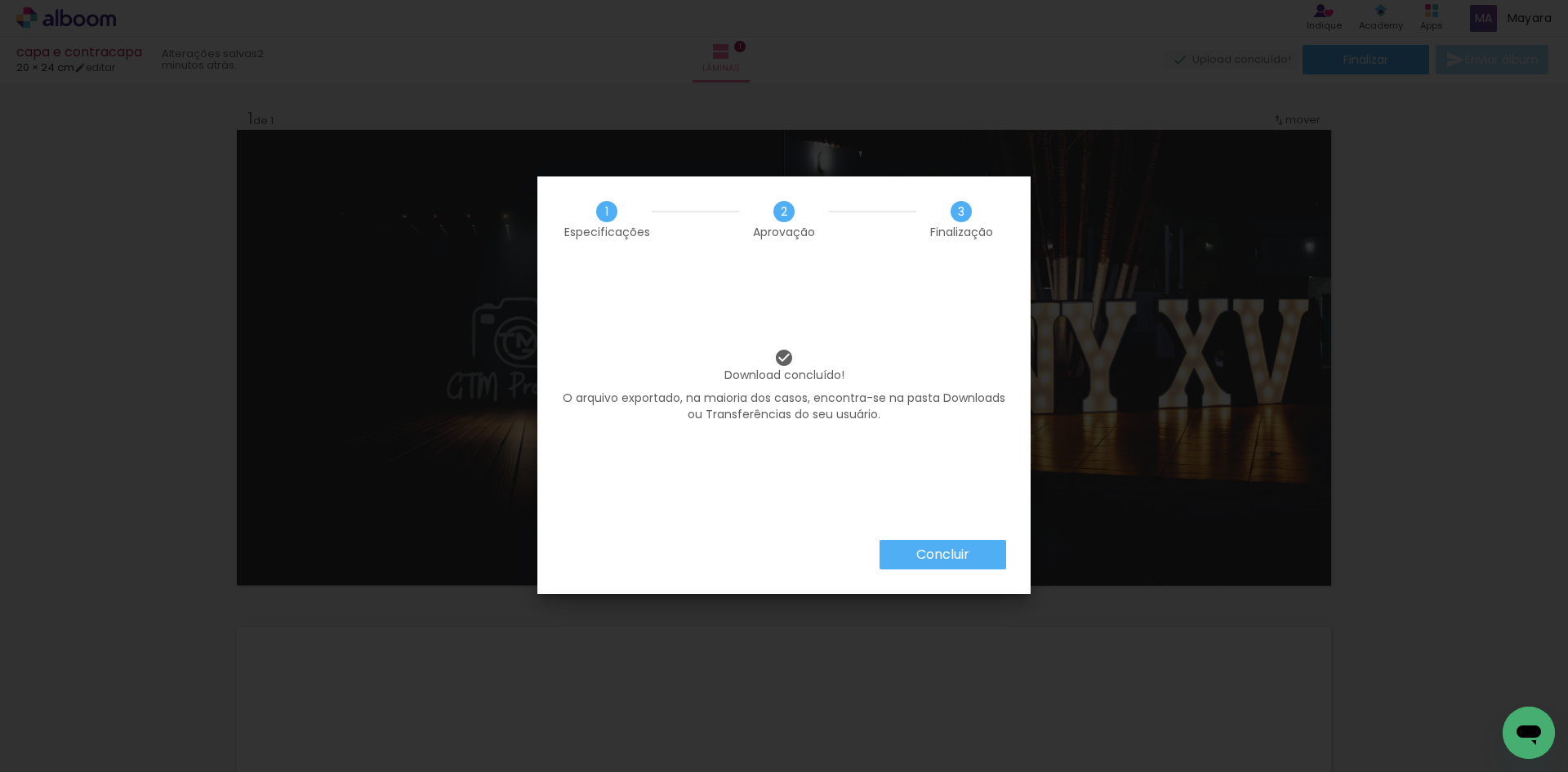
click at [979, 552] on paper-button "Concluir" at bounding box center [942, 555] width 126 height 30
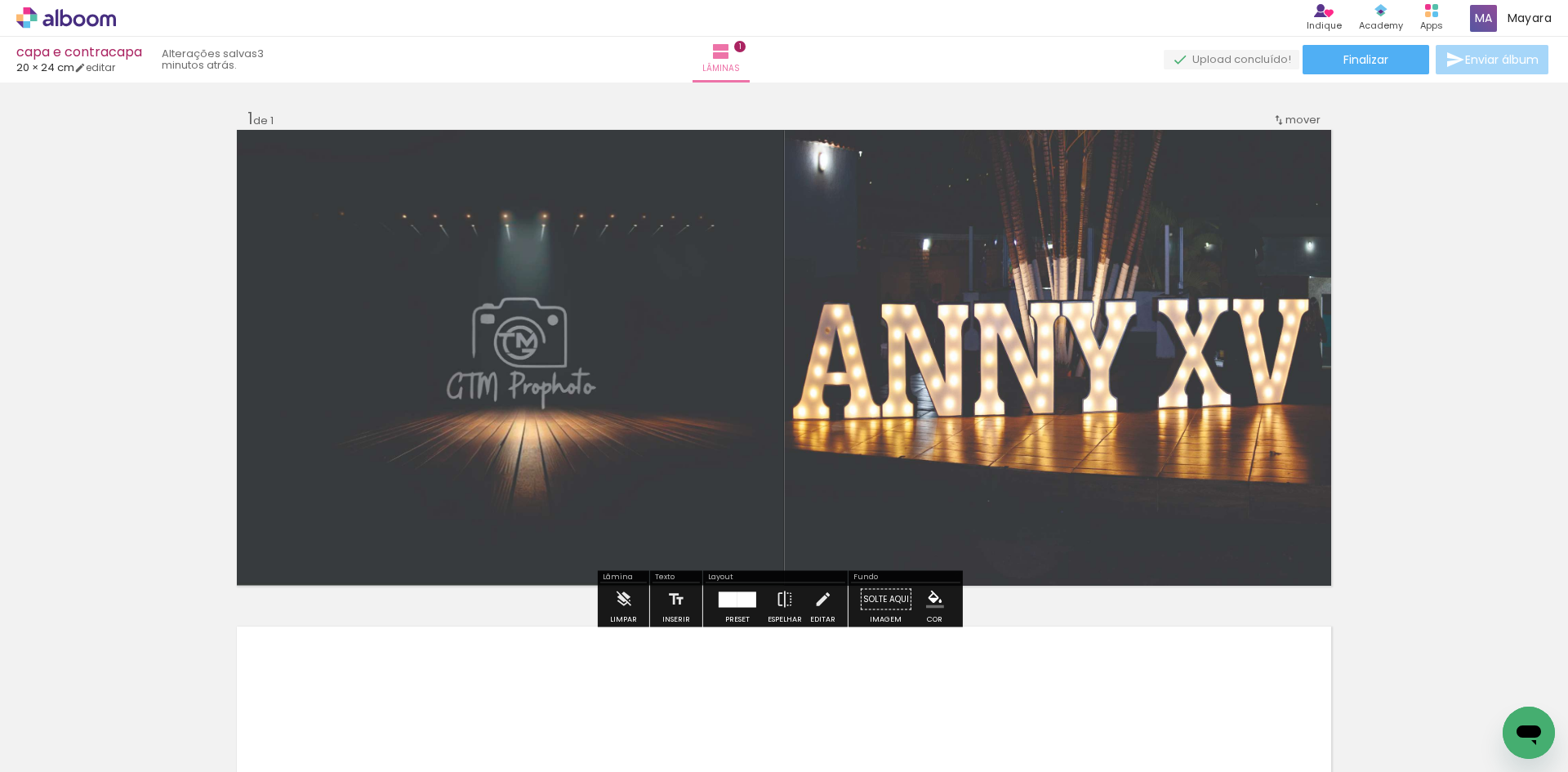
click at [1438, 358] on div "Inserir lâmina 1 de 1" at bounding box center [784, 585] width 1568 height 994
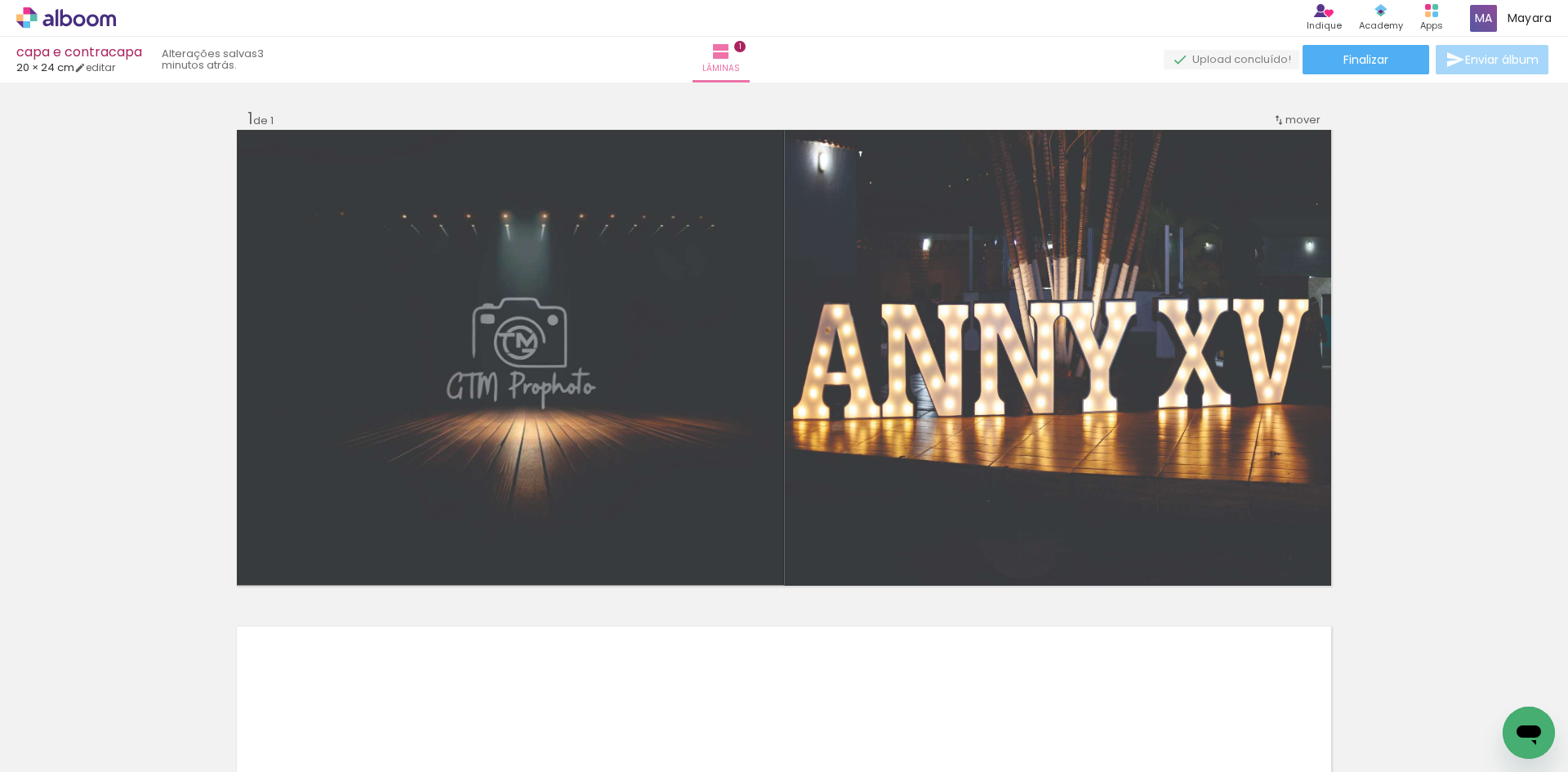
click at [1422, 405] on div "Inserir lâmina 1 de 1" at bounding box center [784, 585] width 1568 height 994
